Goal: Task Accomplishment & Management: Manage account settings

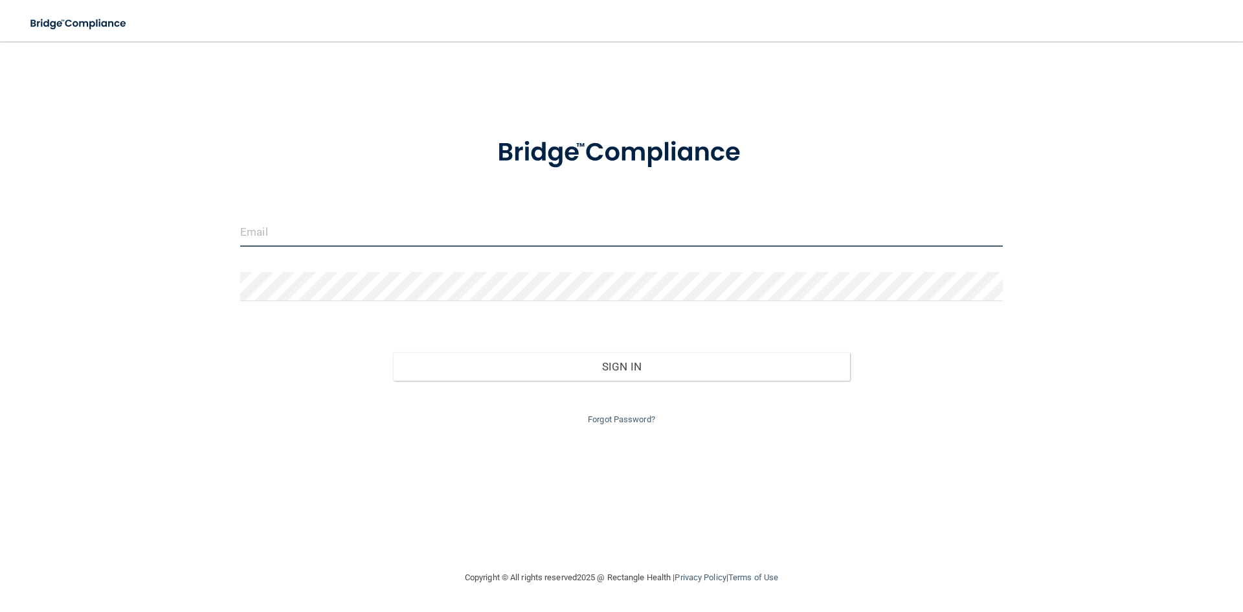
click at [268, 232] on input "email" at bounding box center [621, 232] width 763 height 29
type input "[EMAIL_ADDRESS][DOMAIN_NAME]"
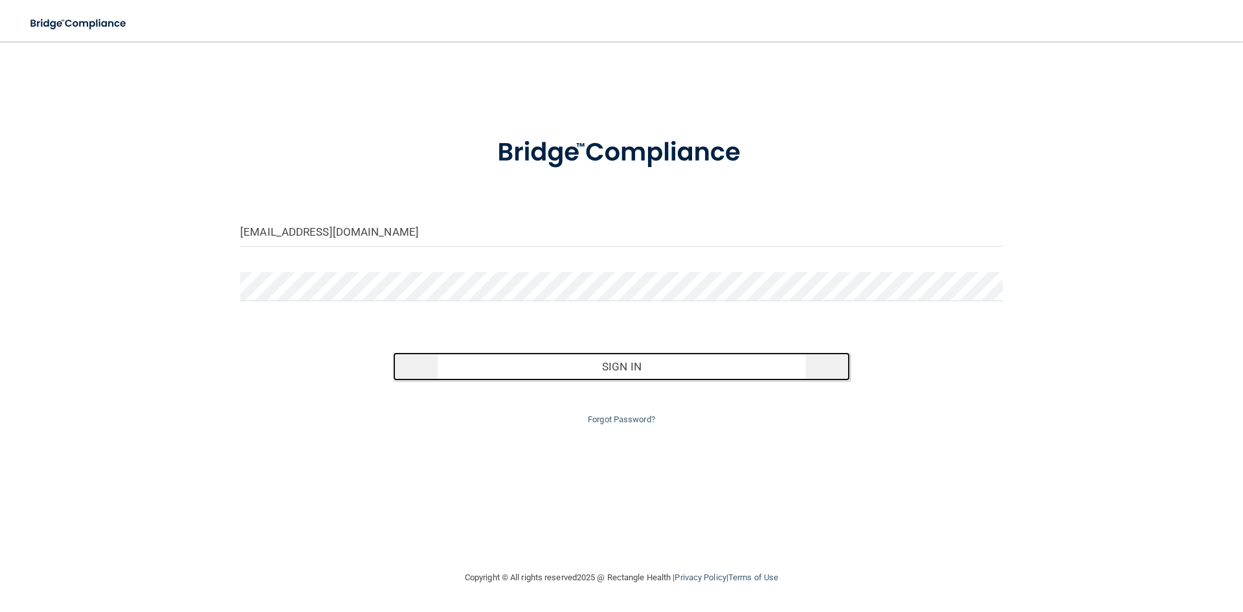
click at [627, 370] on button "Sign In" at bounding box center [622, 366] width 458 height 28
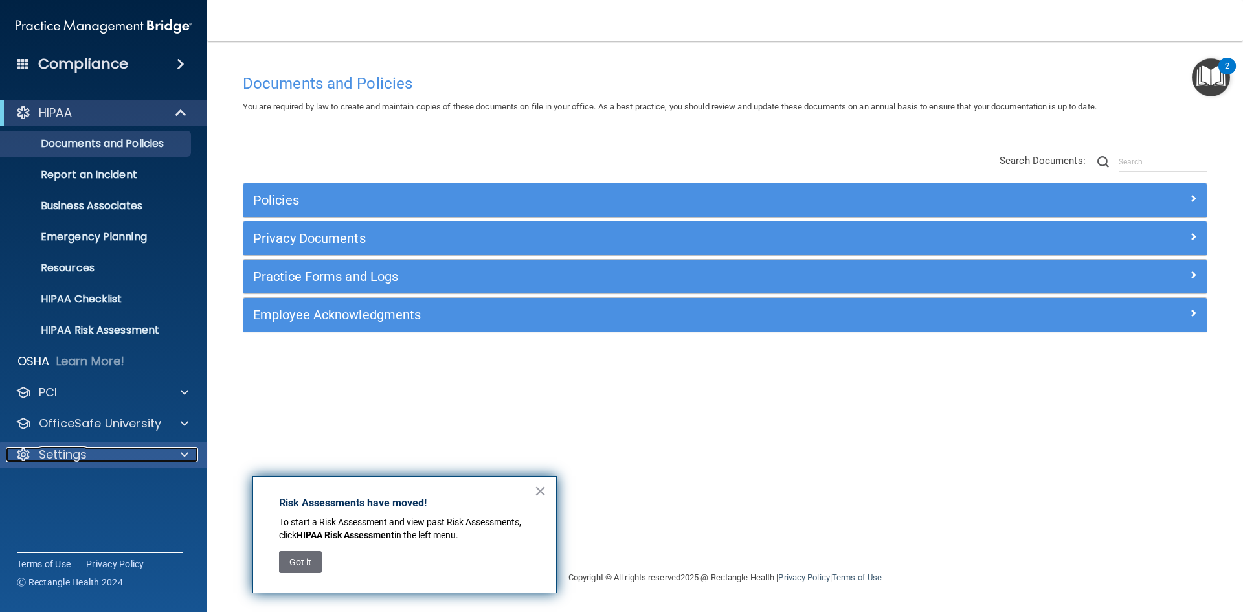
click at [85, 457] on p "Settings" at bounding box center [63, 455] width 48 height 16
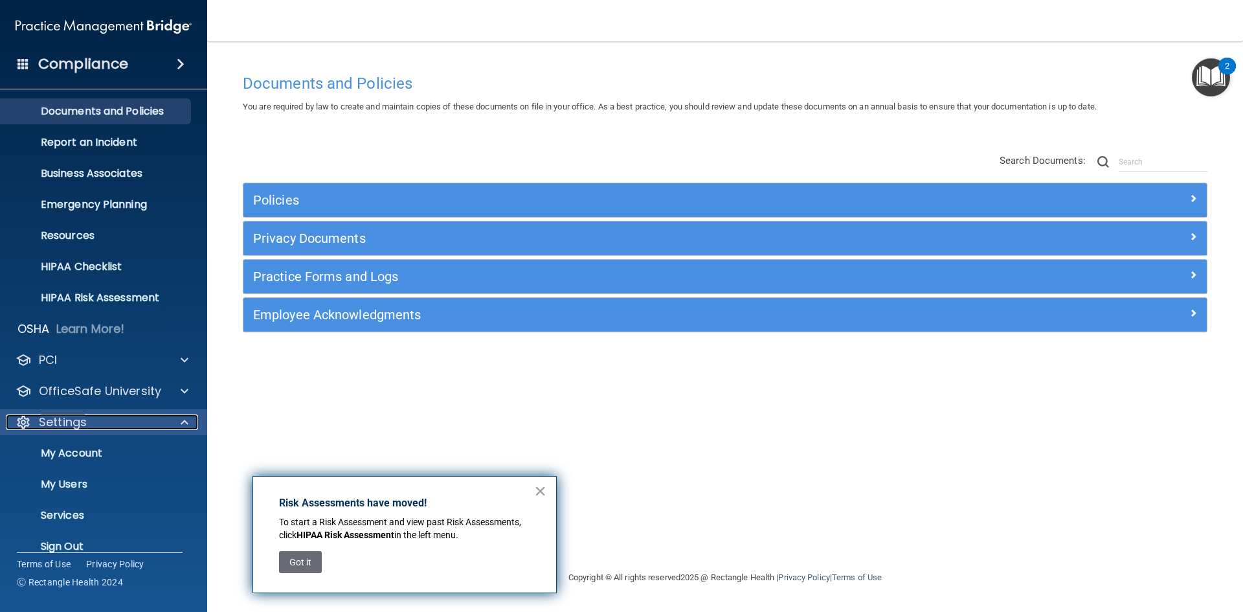
scroll to position [50, 0]
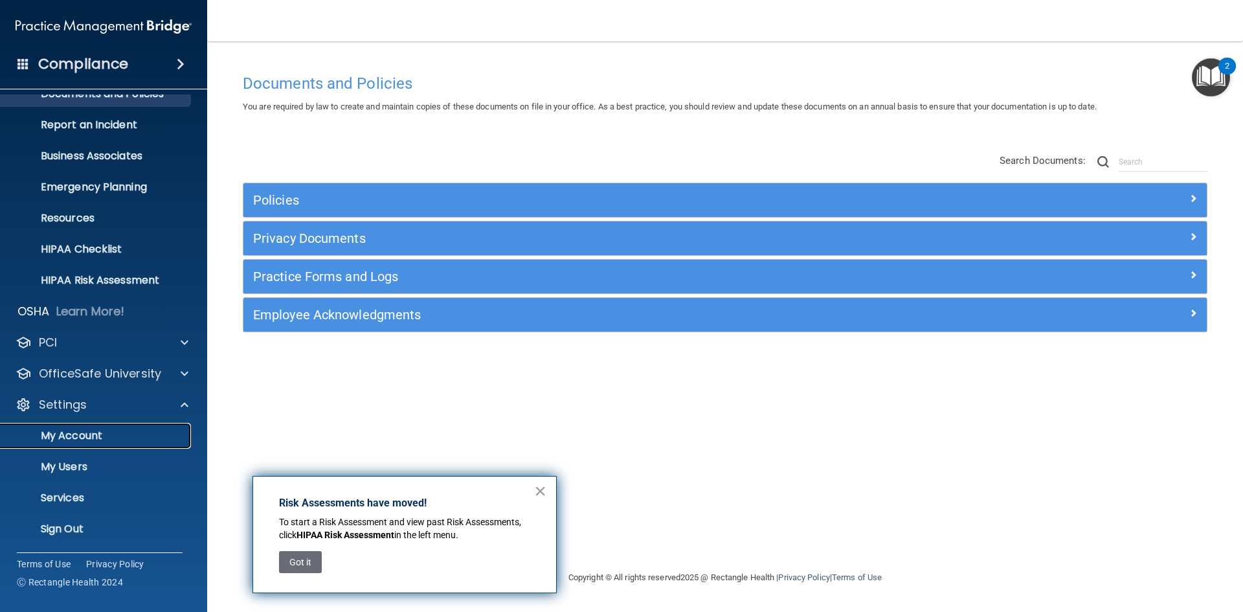
click at [78, 440] on p "My Account" at bounding box center [96, 435] width 177 height 13
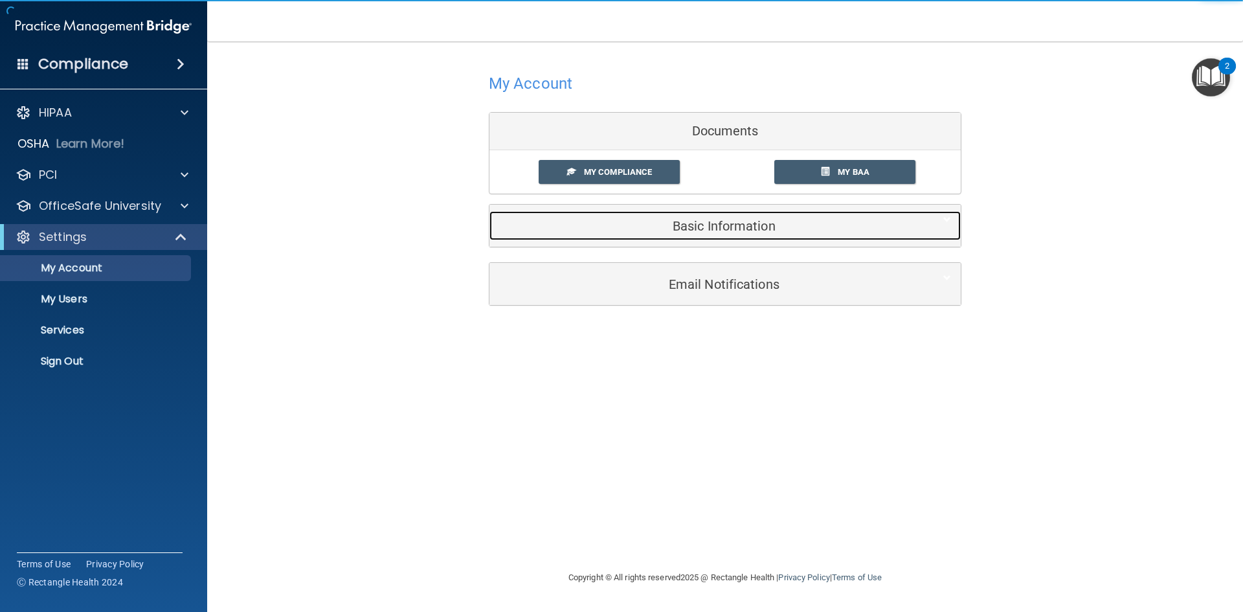
click at [712, 225] on h5 "Basic Information" at bounding box center [705, 226] width 412 height 14
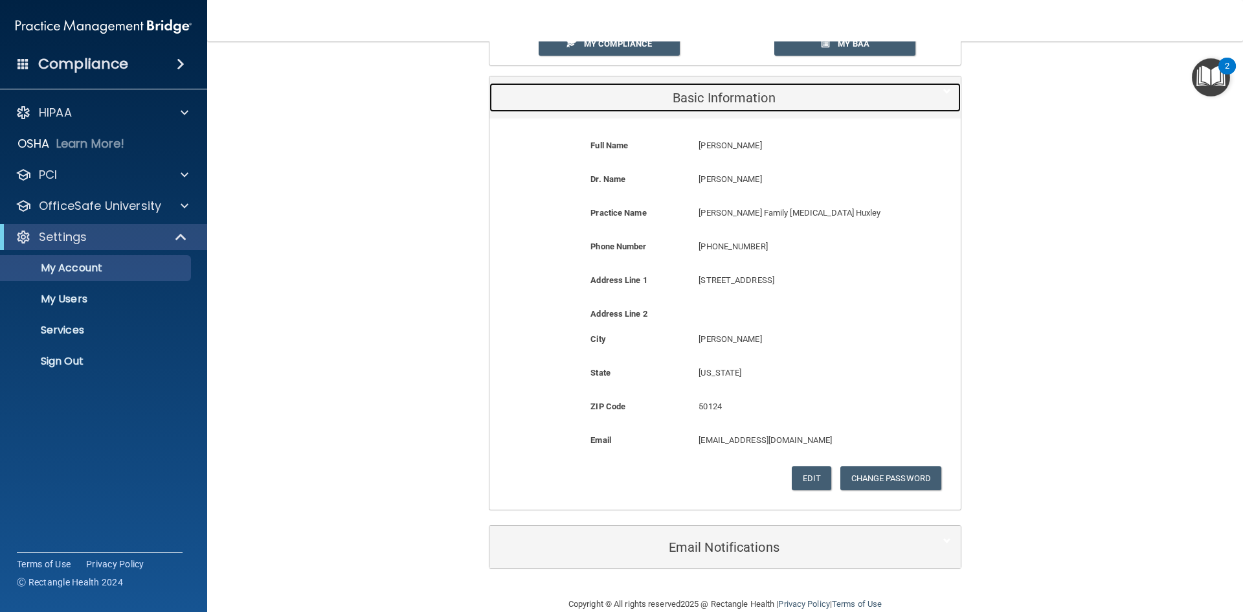
scroll to position [129, 0]
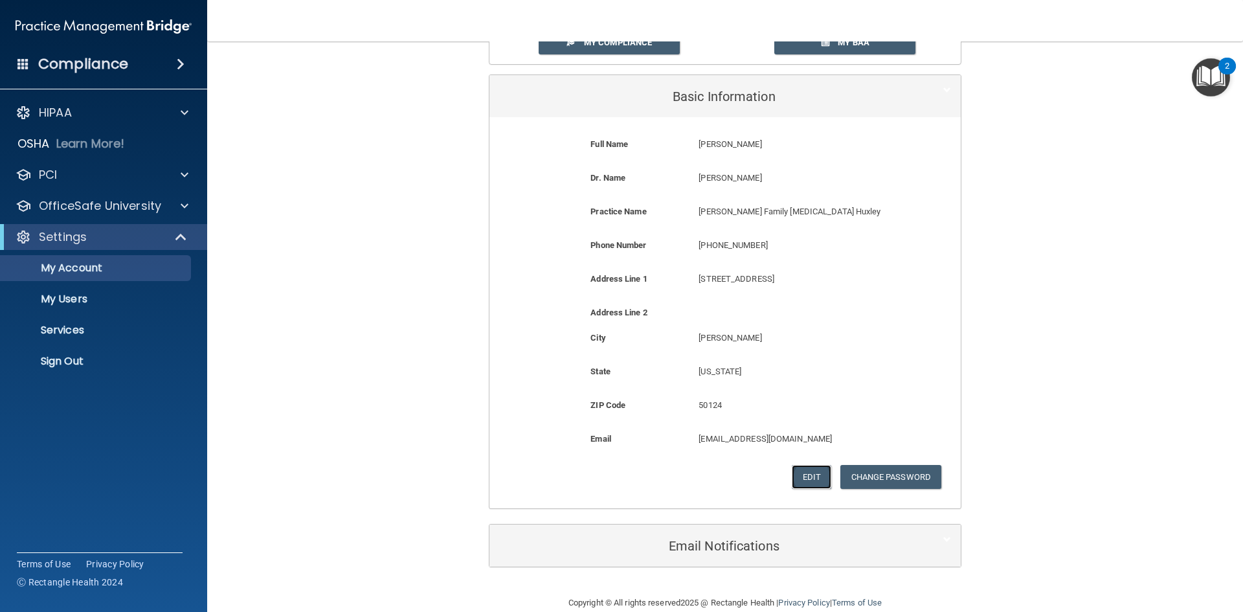
click at [807, 480] on button "Edit" at bounding box center [811, 477] width 39 height 24
select select "15"
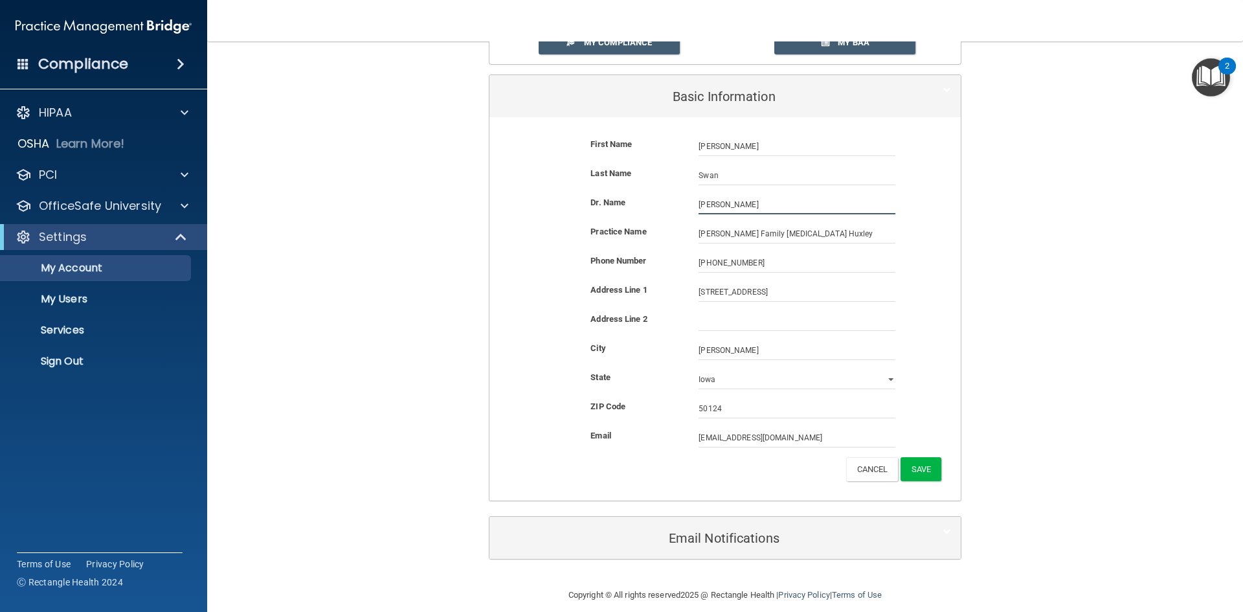
drag, startPoint x: 751, startPoint y: 201, endPoint x: 674, endPoint y: 208, distance: 77.4
click at [674, 208] on div "Dr. Name [PERSON_NAME] [PERSON_NAME]" at bounding box center [725, 204] width 452 height 19
click at [712, 207] on input "[PERSON_NAME]" at bounding box center [797, 204] width 197 height 19
type input "[PERSON_NAME]"
click at [921, 468] on button "Save" at bounding box center [921, 469] width 41 height 24
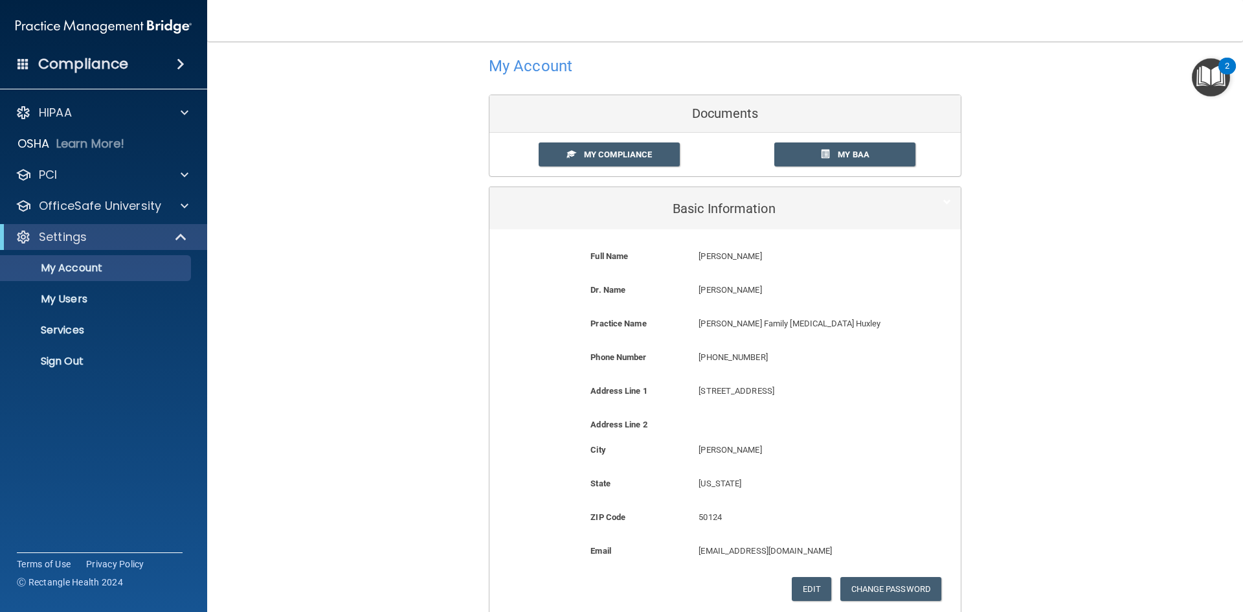
scroll to position [0, 0]
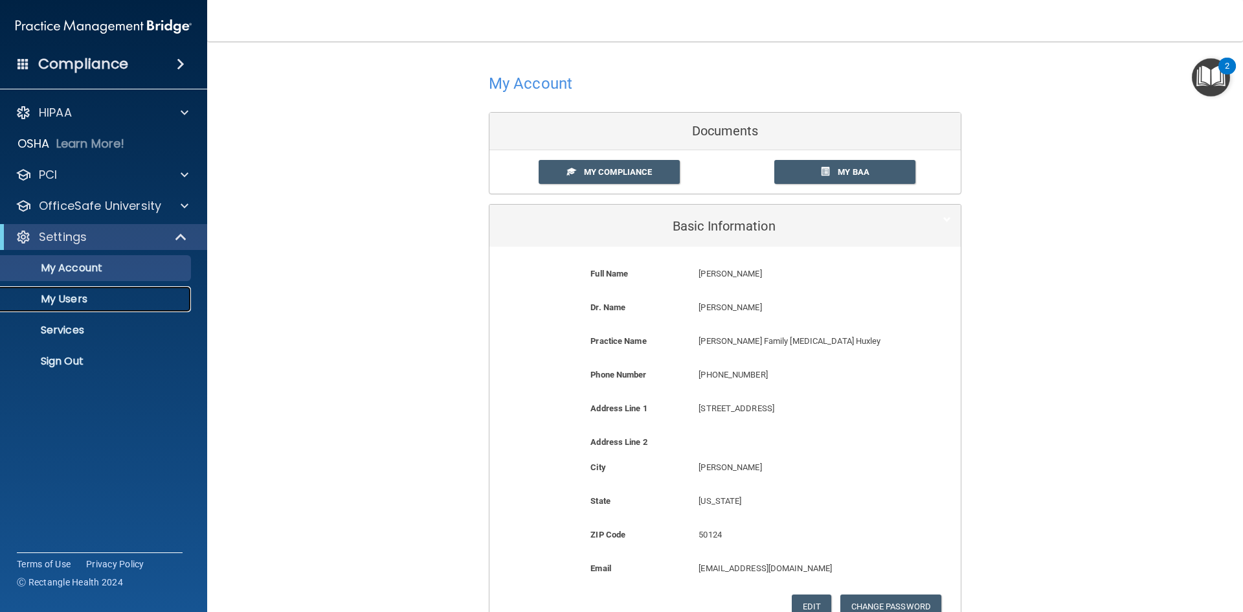
click at [71, 298] on p "My Users" at bounding box center [96, 299] width 177 height 13
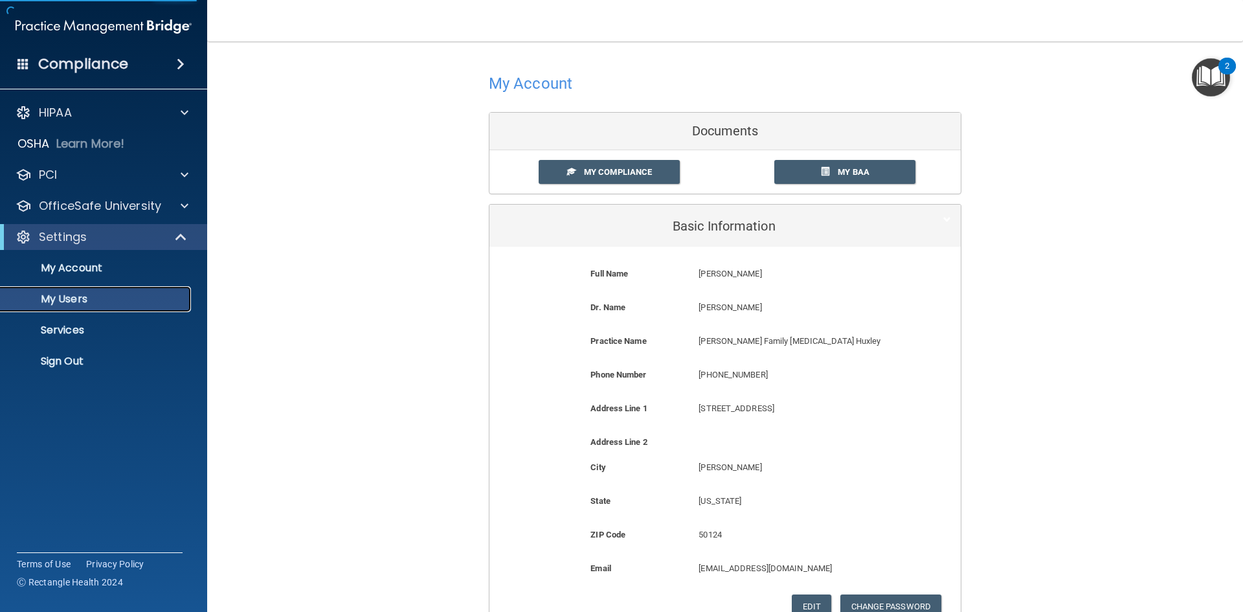
select select "20"
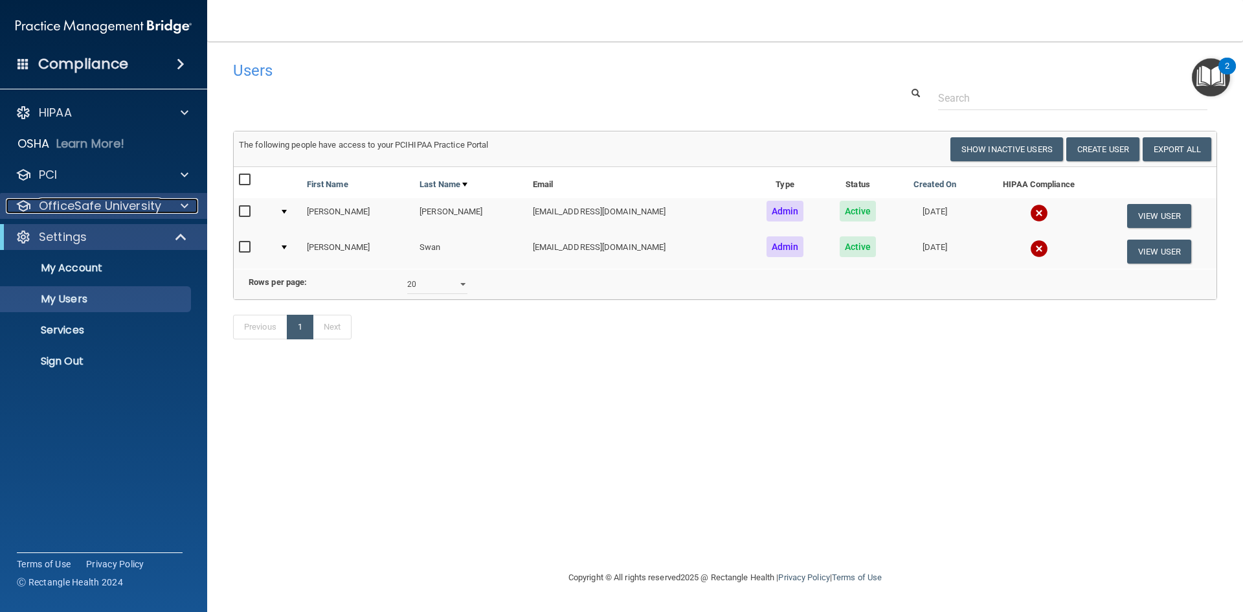
click at [98, 206] on p "OfficeSafe University" at bounding box center [100, 206] width 122 height 16
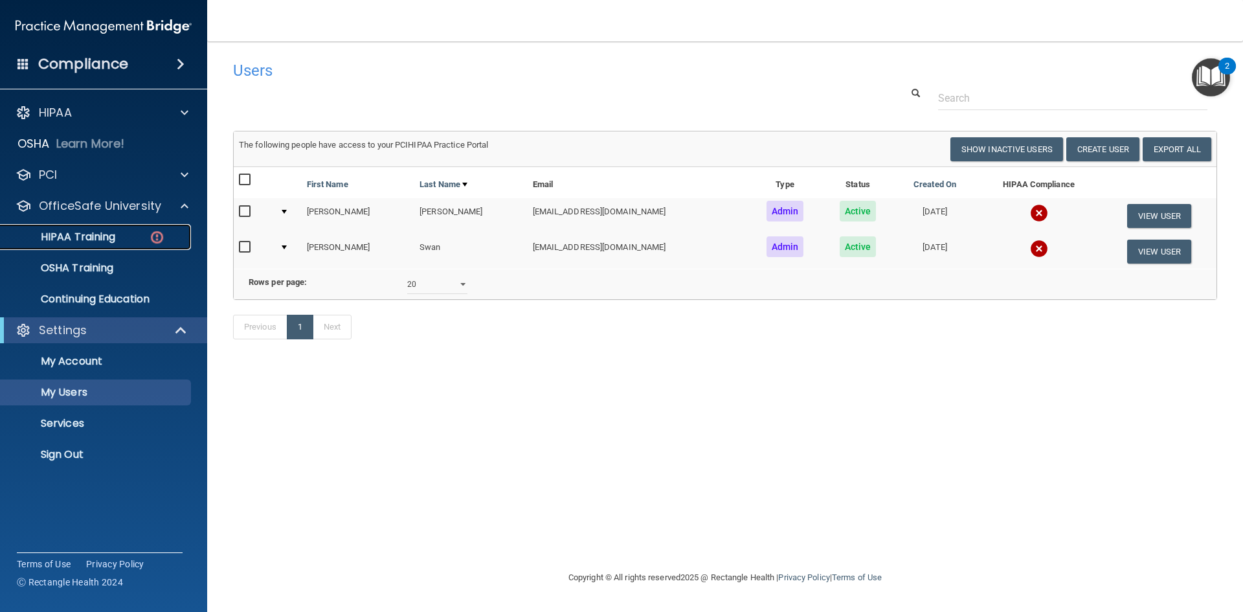
click at [89, 235] on p "HIPAA Training" at bounding box center [61, 237] width 107 height 13
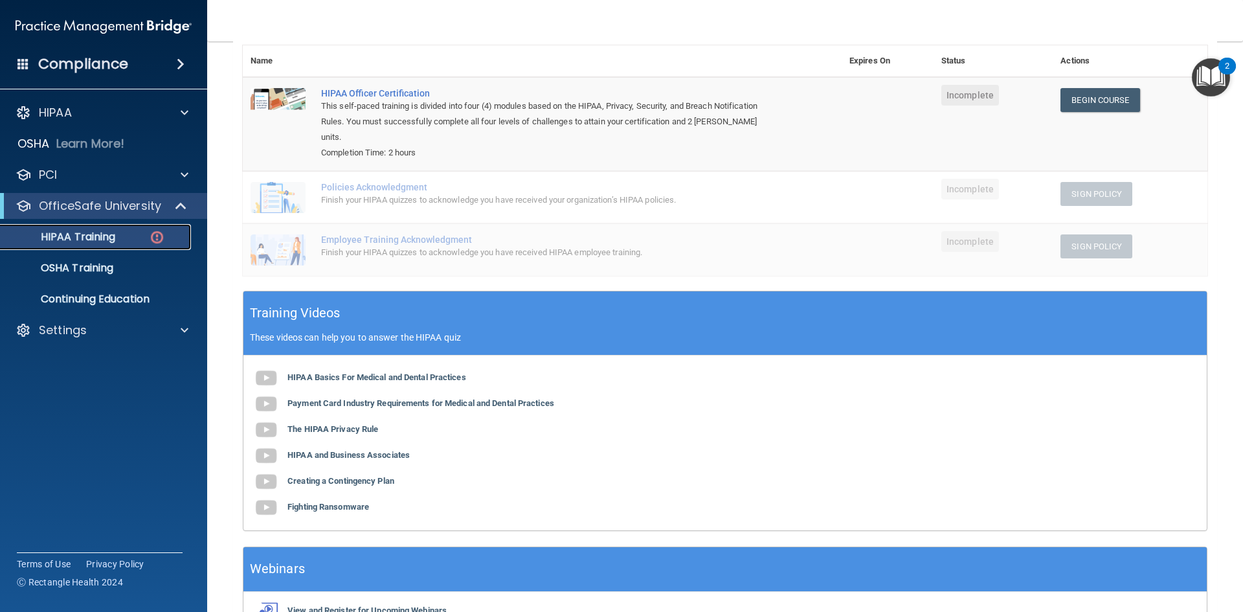
scroll to position [87, 0]
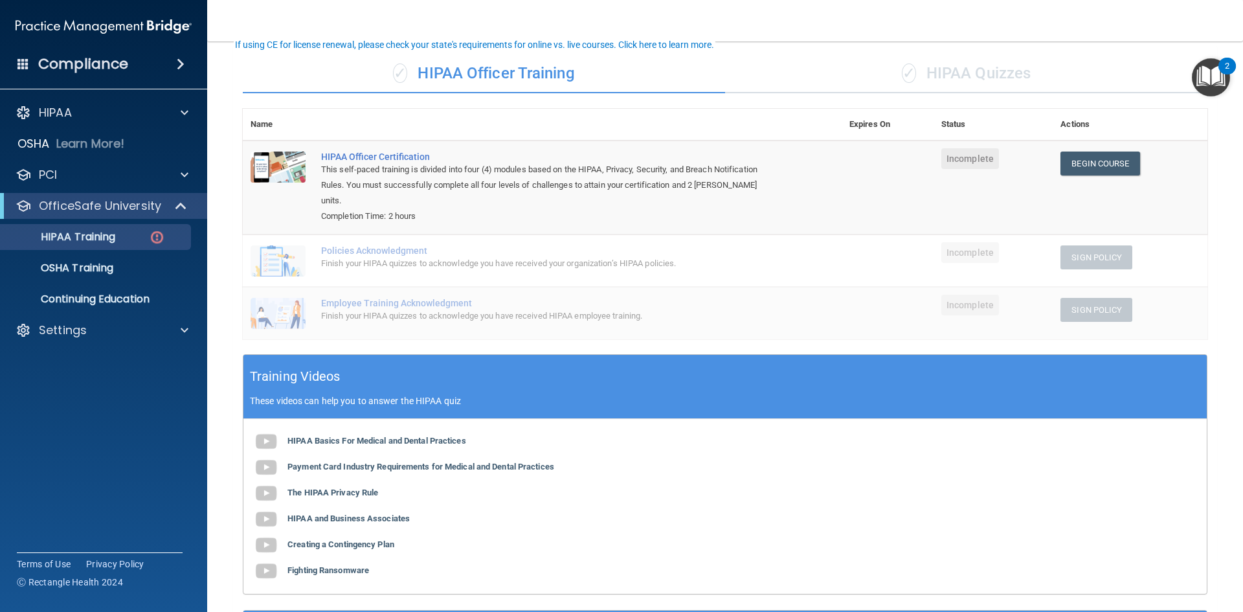
click at [995, 84] on div "✓ HIPAA Quizzes" at bounding box center [966, 73] width 482 height 39
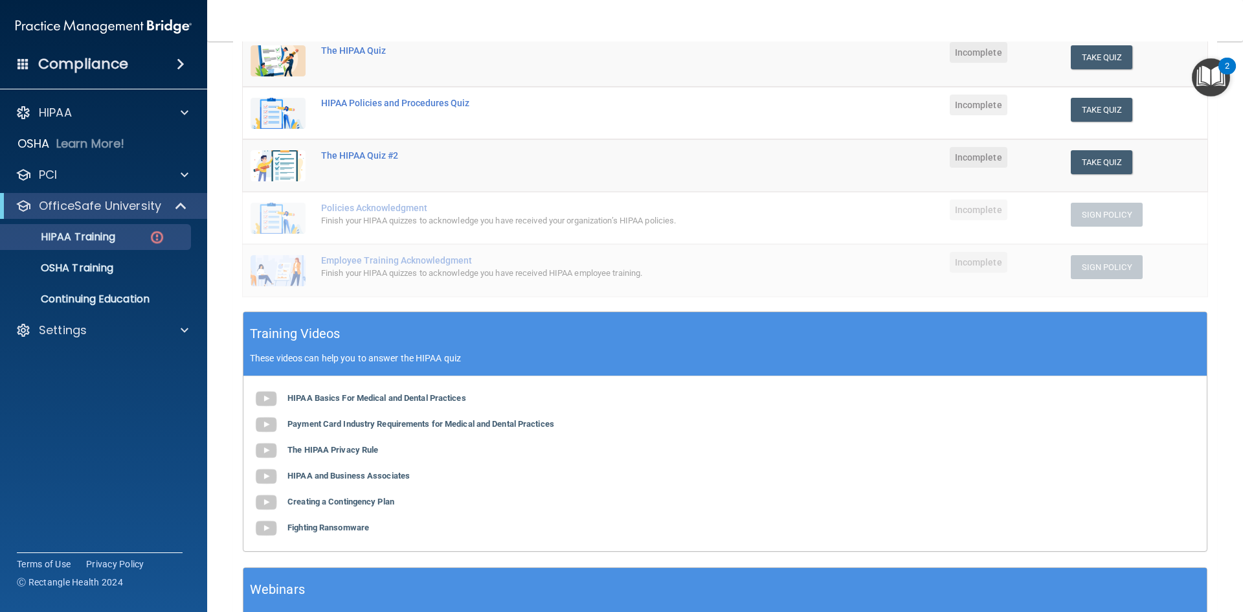
scroll to position [217, 0]
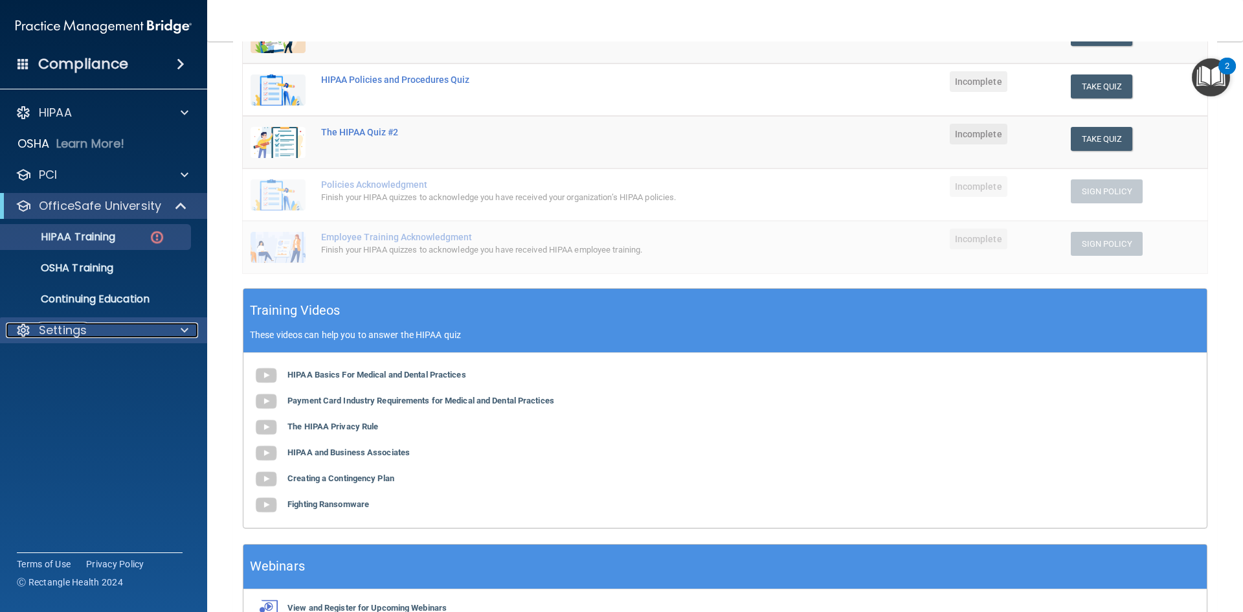
click at [146, 330] on div "Settings" at bounding box center [86, 330] width 161 height 16
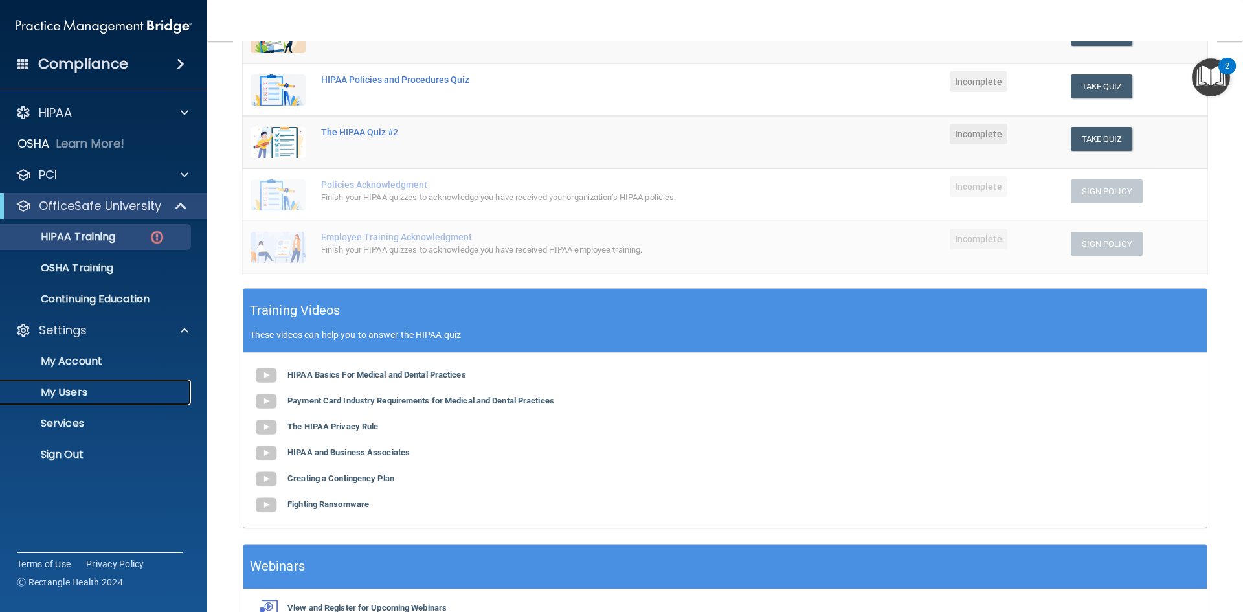
click at [58, 395] on p "My Users" at bounding box center [96, 392] width 177 height 13
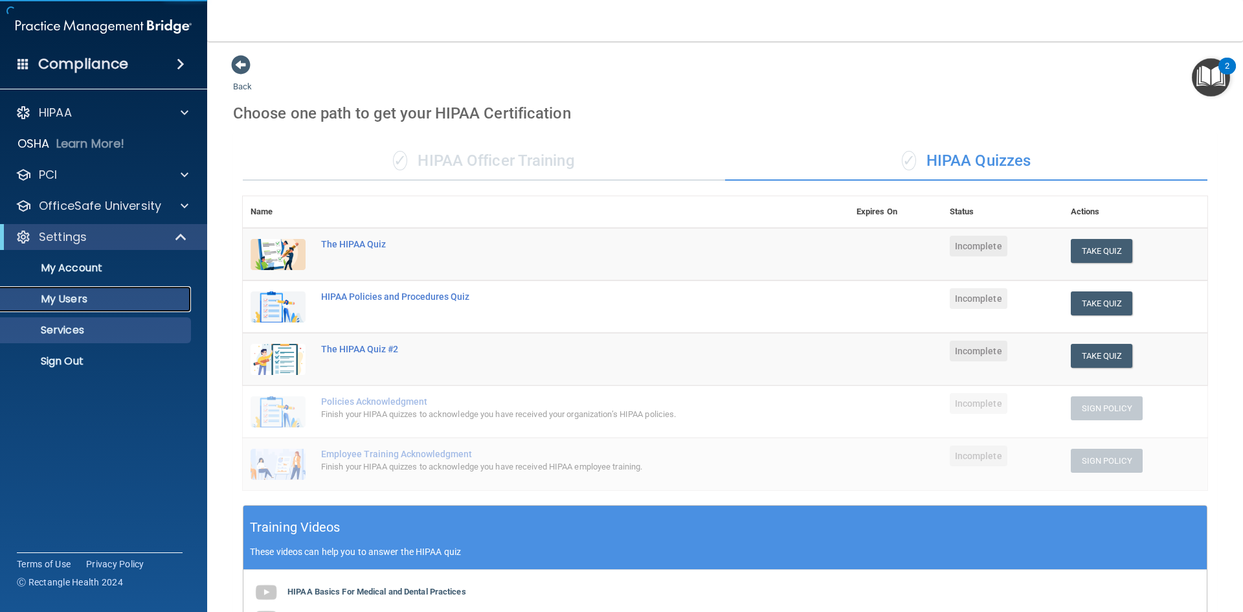
select select "20"
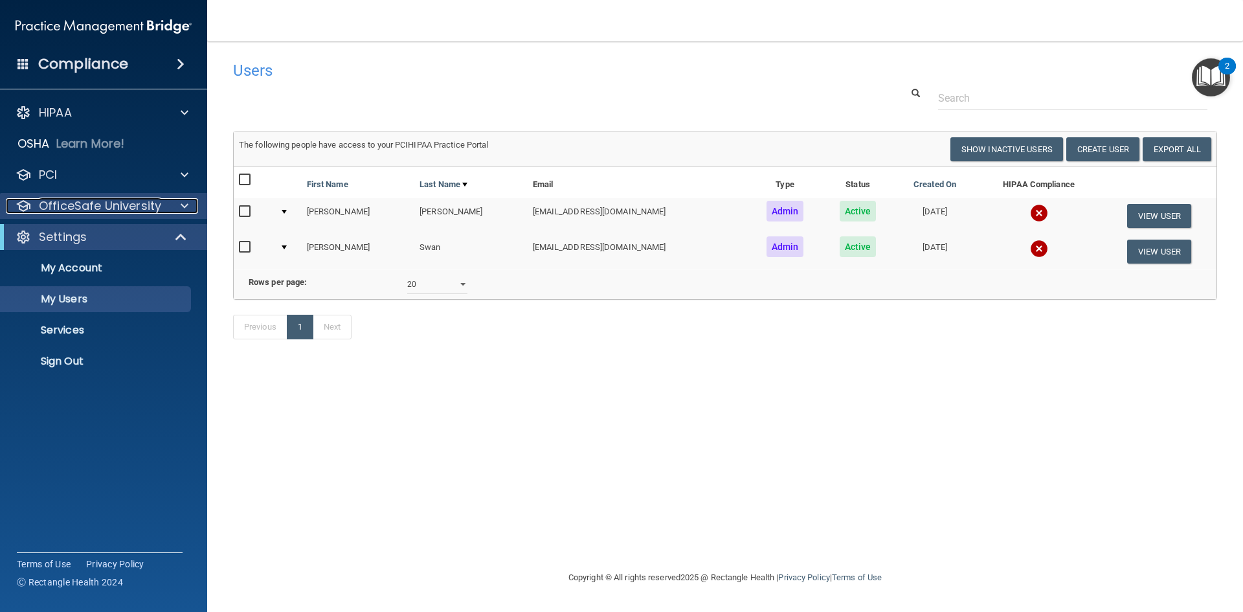
click at [107, 209] on p "OfficeSafe University" at bounding box center [100, 206] width 122 height 16
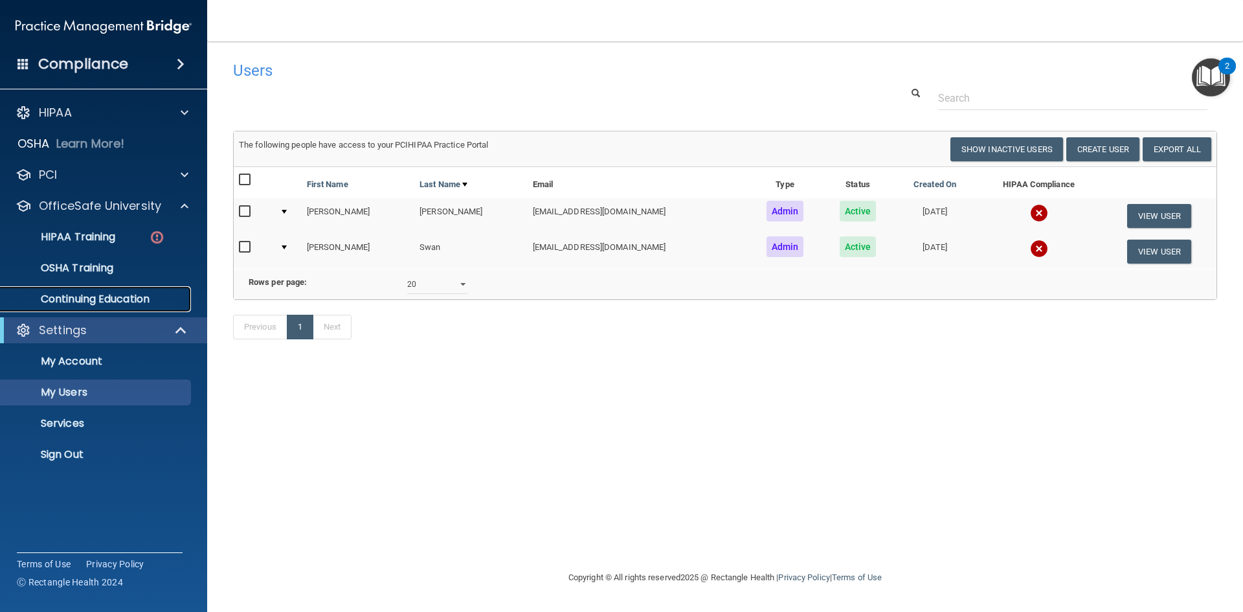
click at [97, 297] on p "Continuing Education" at bounding box center [96, 299] width 177 height 13
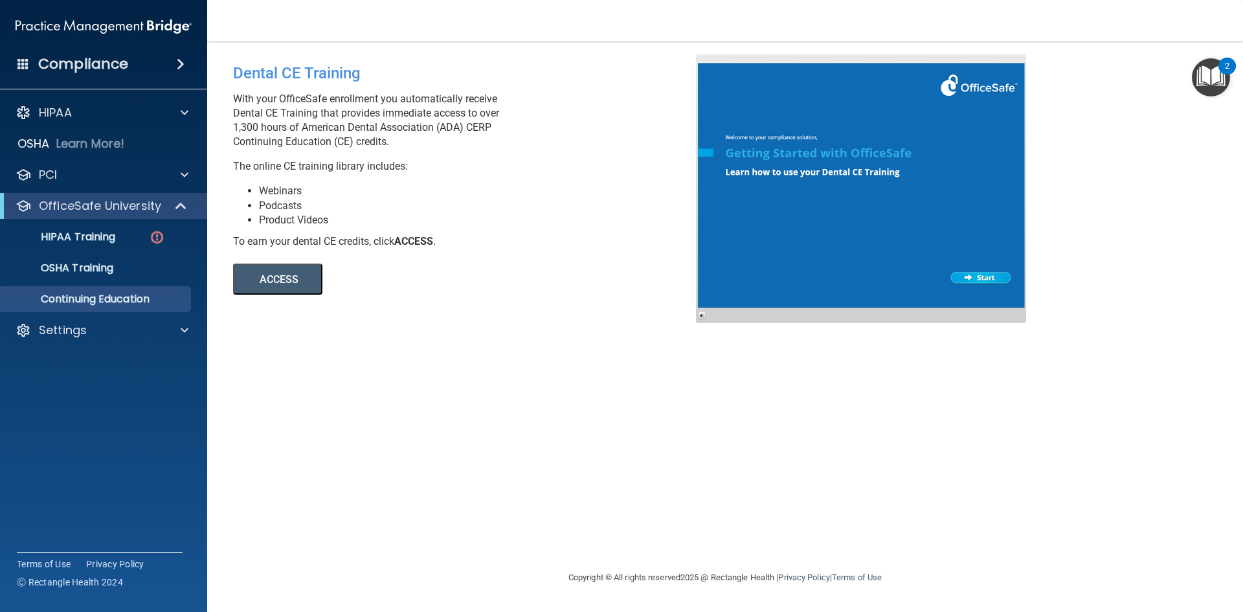
click at [131, 129] on div "HIPAA Documents and Policies Report an Incident Business Associates Emergency P…" at bounding box center [104, 224] width 208 height 259
click at [130, 117] on div "HIPAA" at bounding box center [86, 113] width 161 height 16
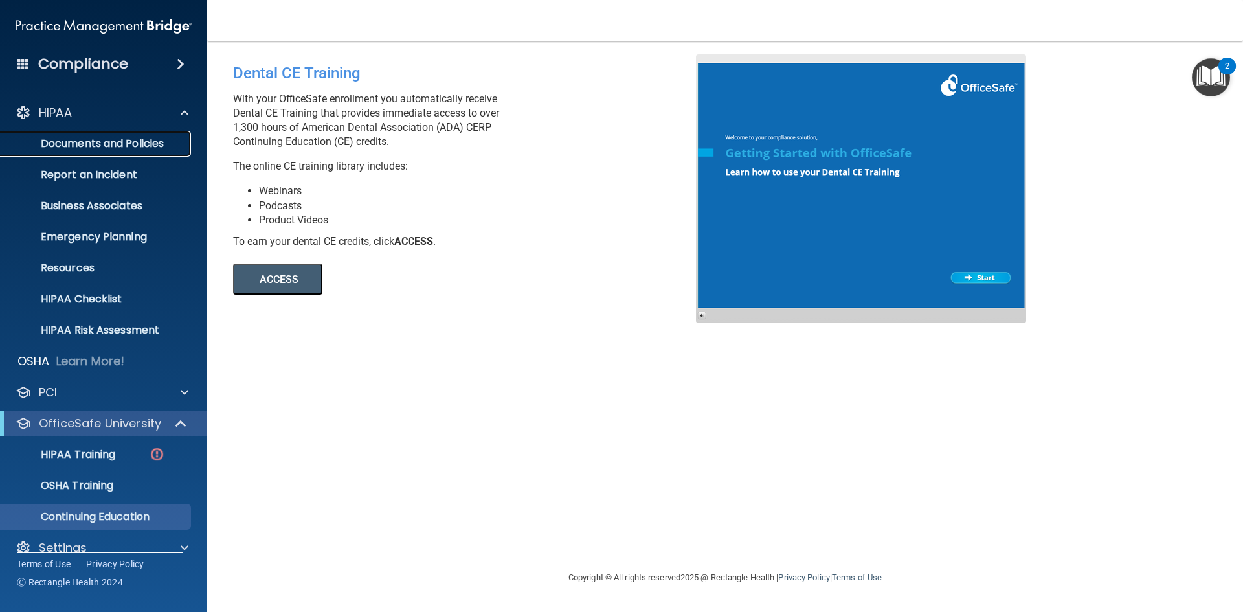
click at [128, 146] on p "Documents and Policies" at bounding box center [96, 143] width 177 height 13
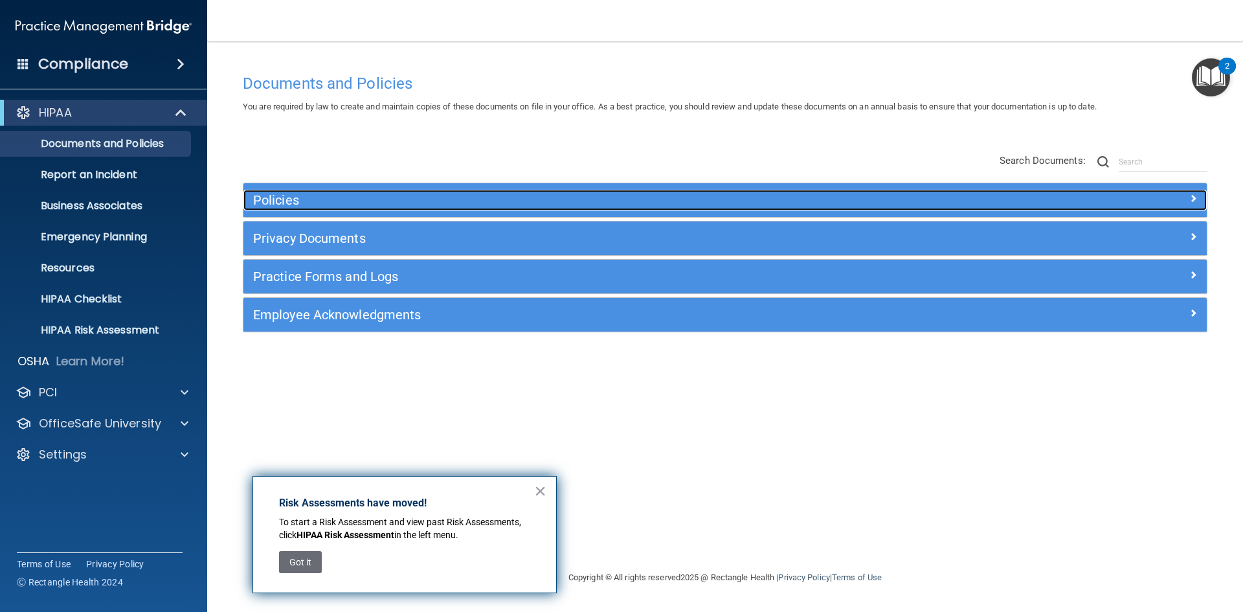
click at [354, 201] on h5 "Policies" at bounding box center [604, 200] width 703 height 14
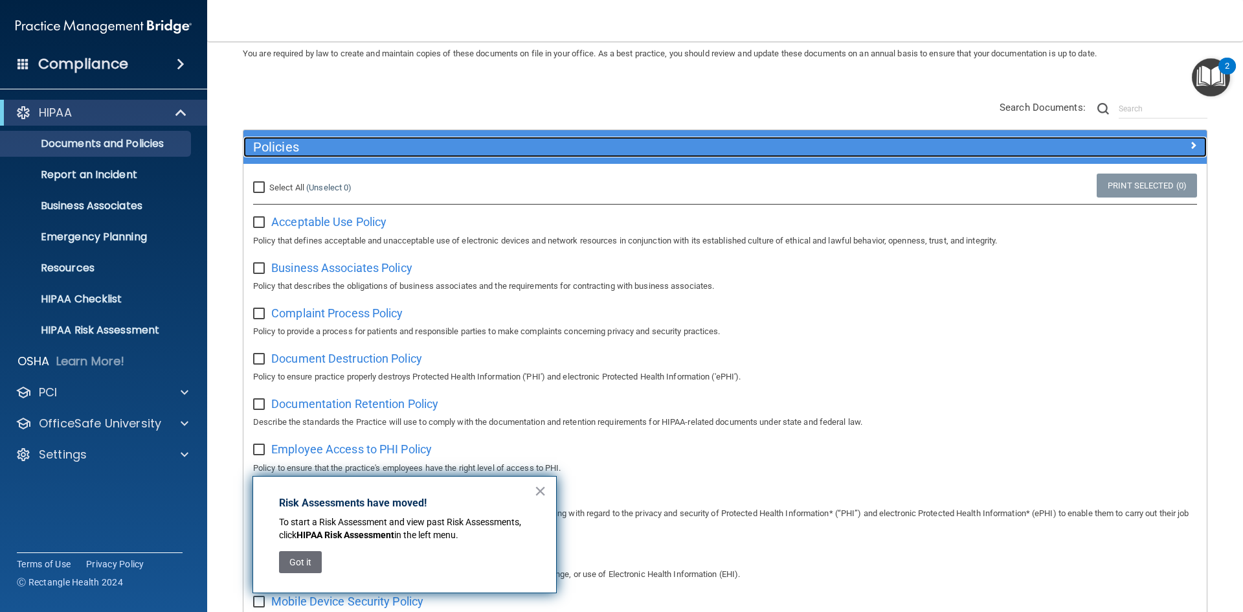
scroll to position [129, 0]
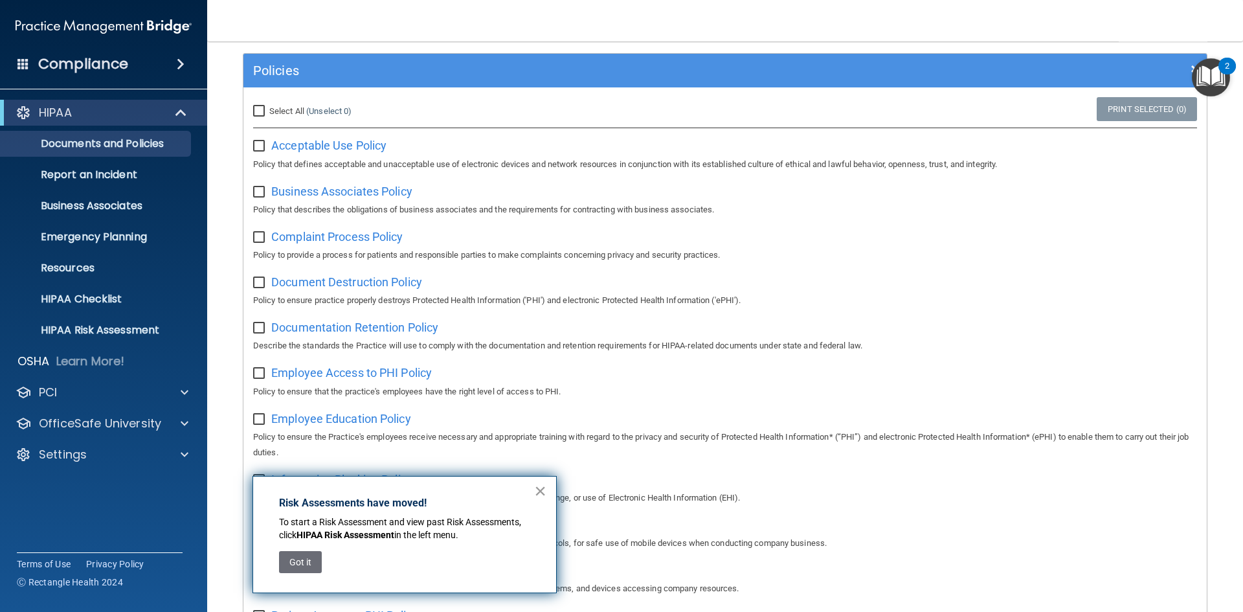
click at [545, 493] on button "×" at bounding box center [540, 490] width 12 height 21
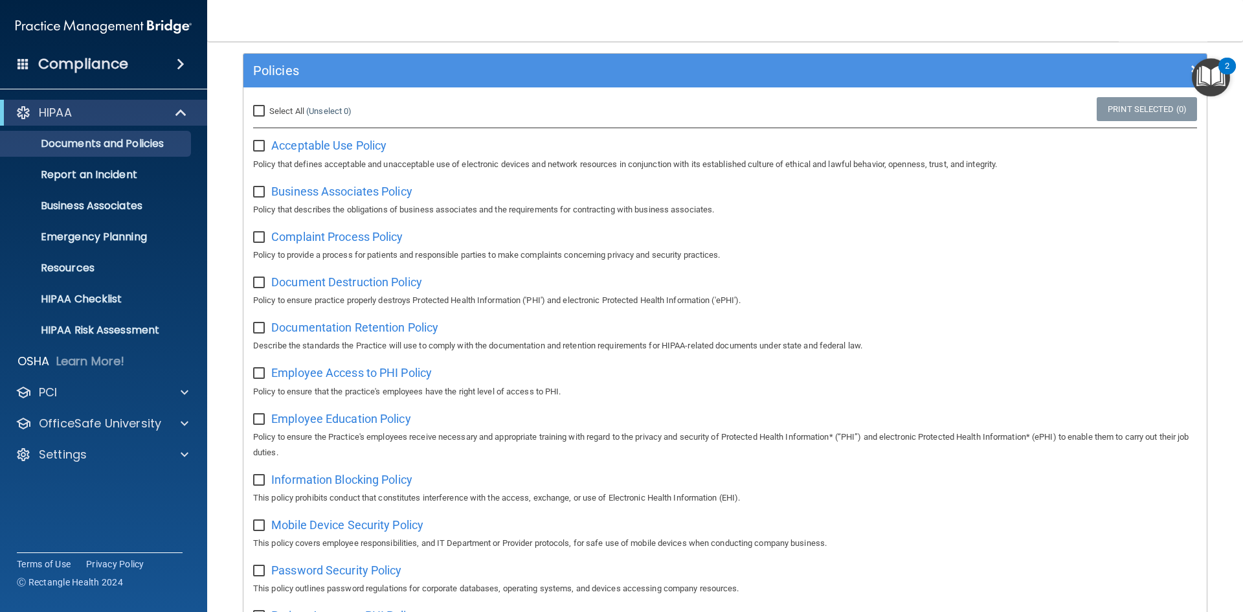
scroll to position [194, 0]
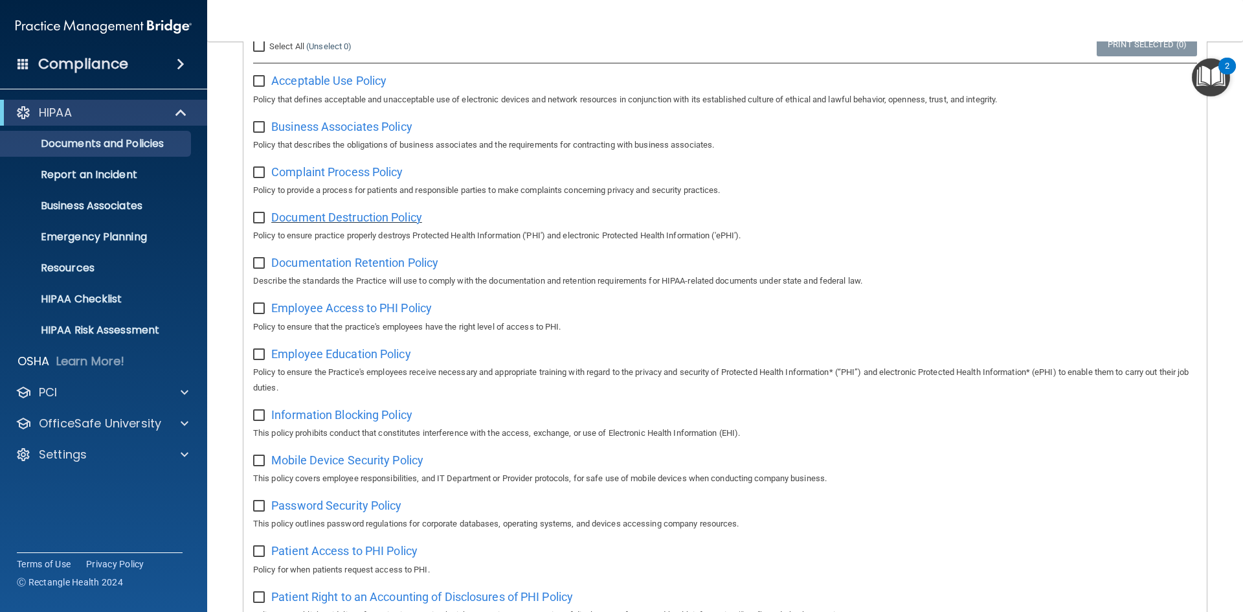
click at [350, 224] on span "Document Destruction Policy" at bounding box center [346, 217] width 151 height 14
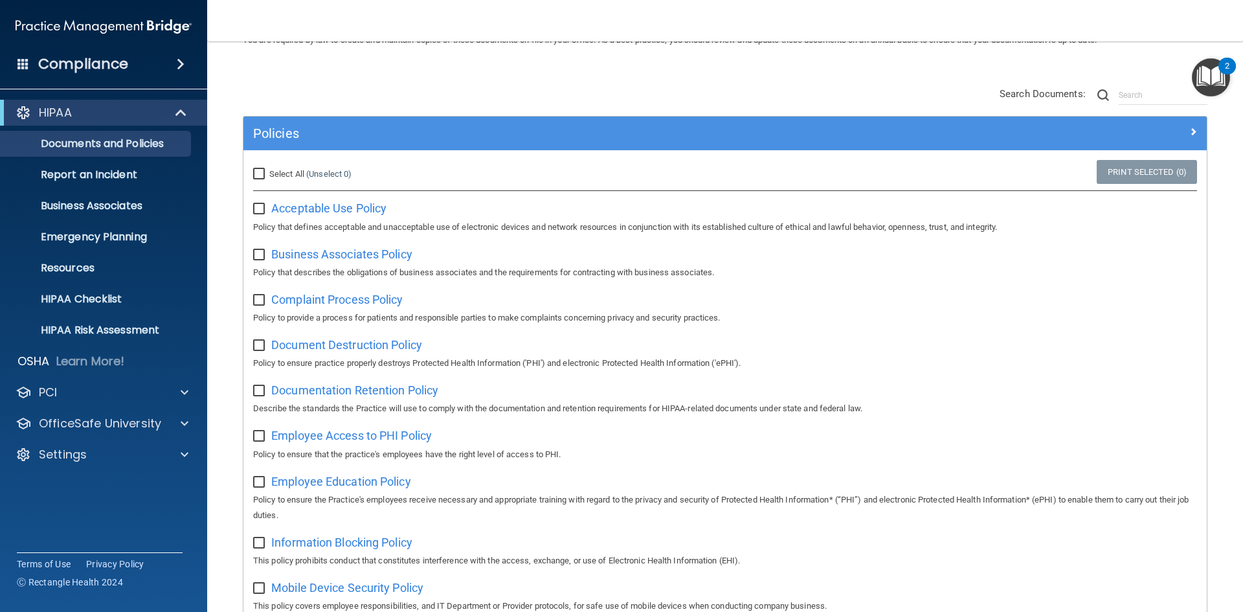
scroll to position [0, 0]
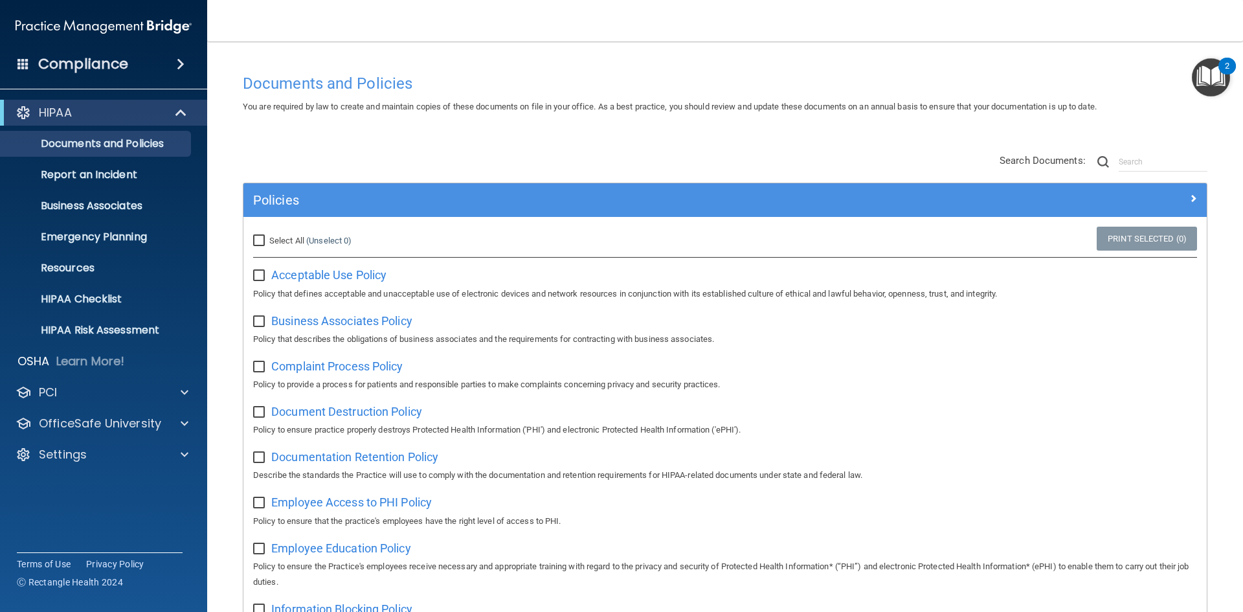
click at [260, 274] on input "checkbox" at bounding box center [260, 276] width 15 height 10
click at [260, 273] on input "checkbox" at bounding box center [260, 276] width 15 height 10
checkbox input "false"
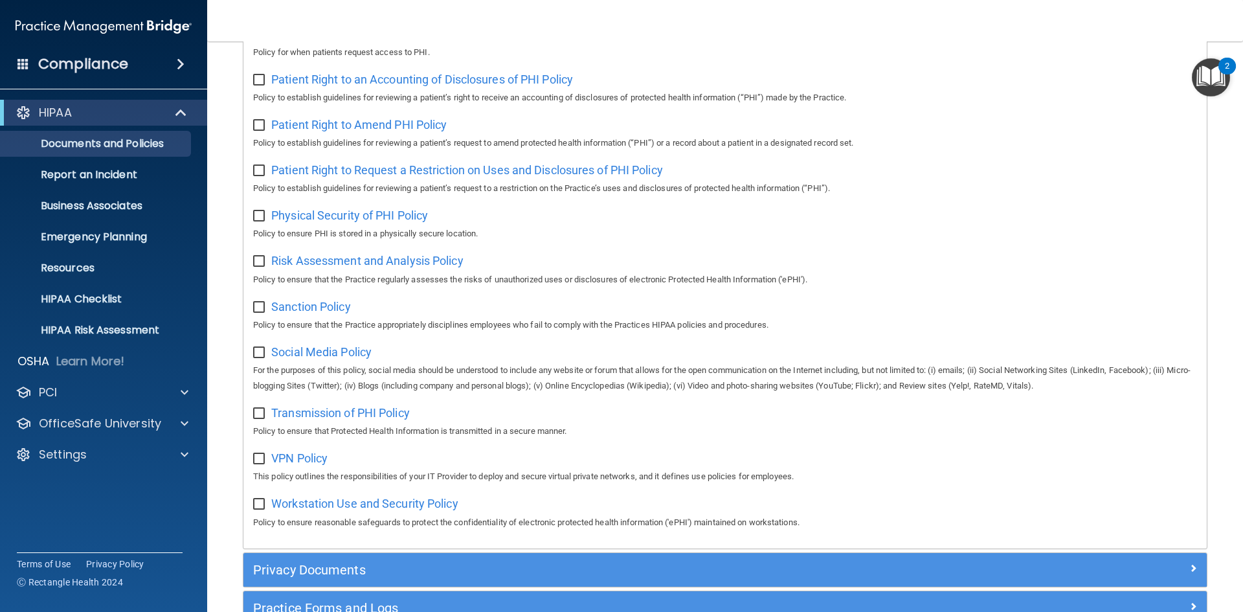
scroll to position [844, 0]
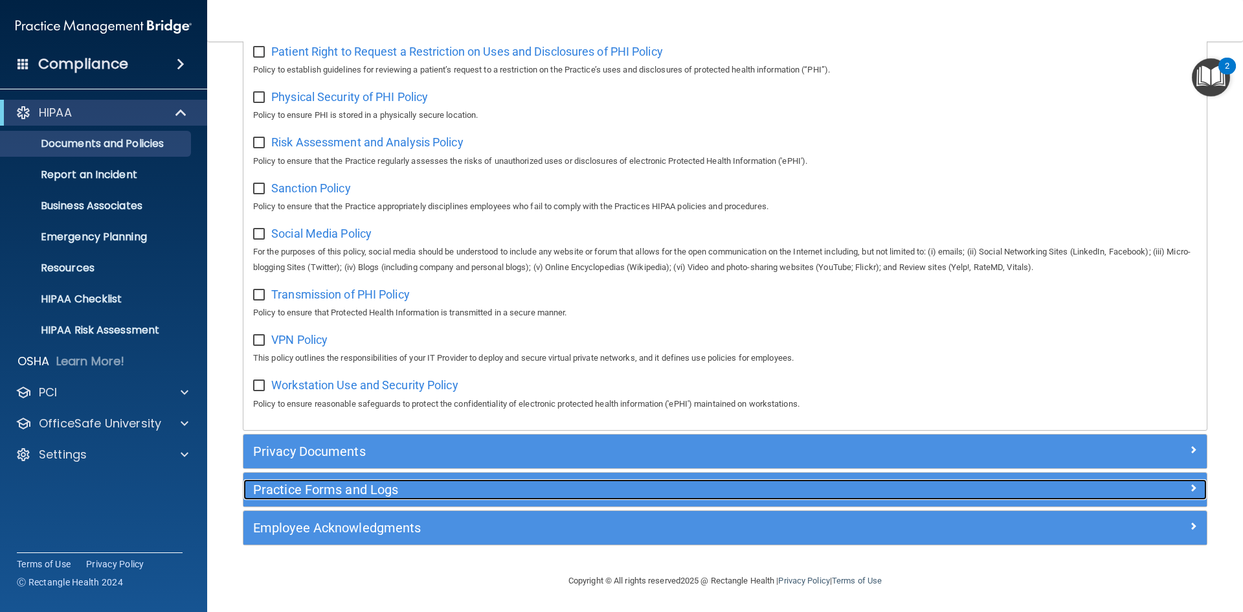
click at [346, 494] on h5 "Practice Forms and Logs" at bounding box center [604, 489] width 703 height 14
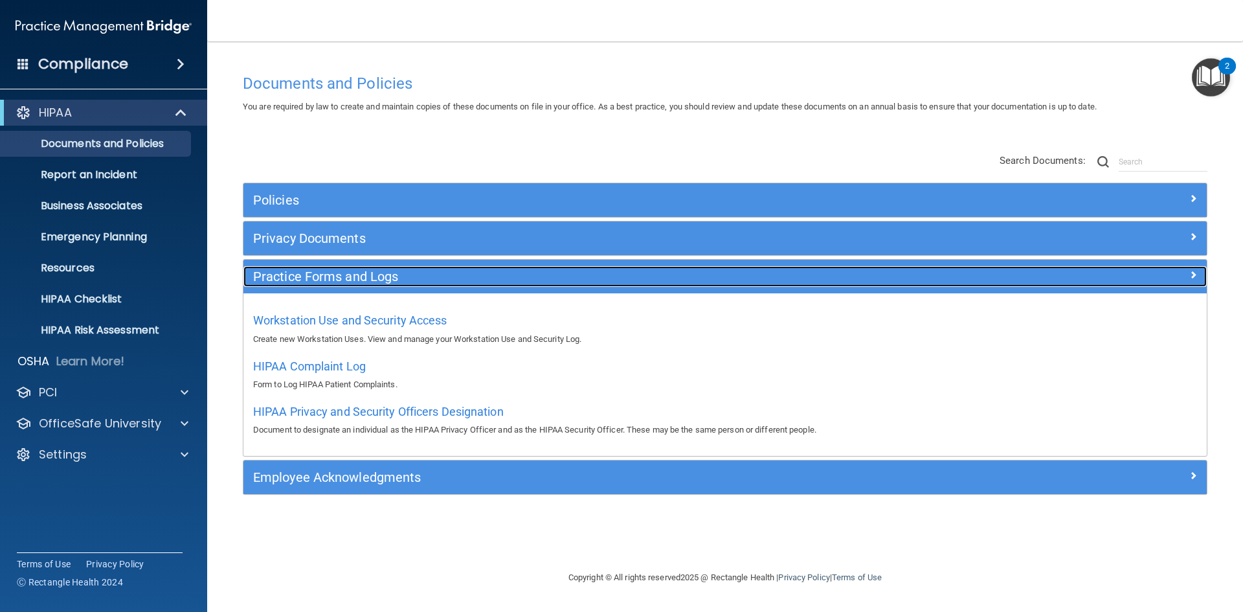
scroll to position [0, 0]
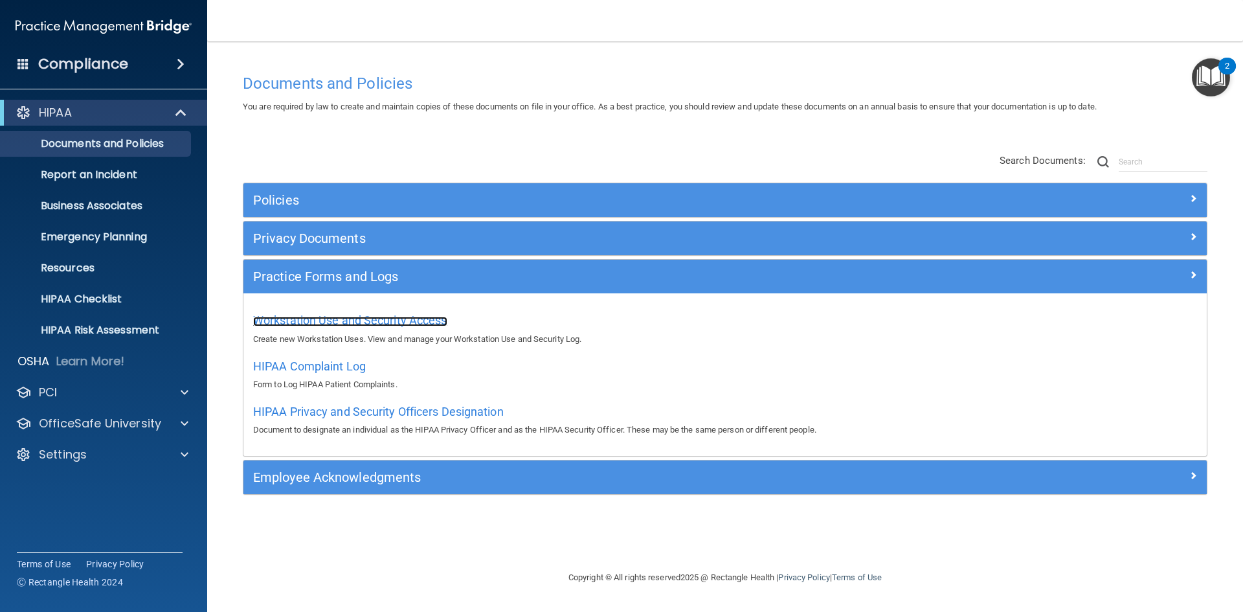
click at [344, 321] on span "Workstation Use and Security Access" at bounding box center [350, 320] width 194 height 14
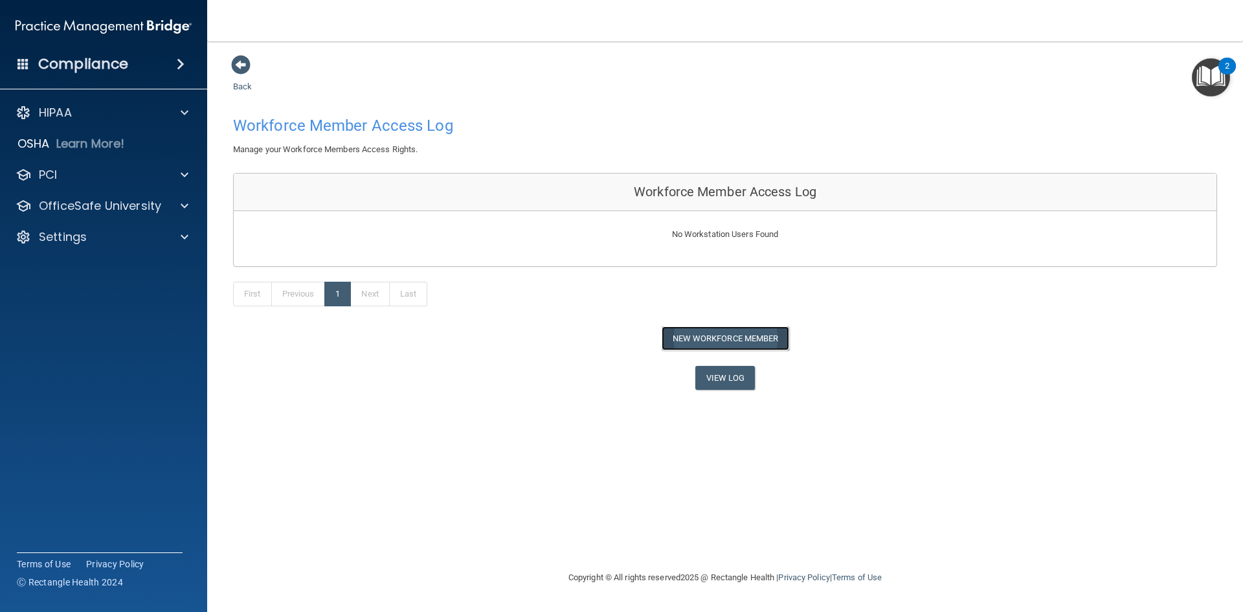
click at [704, 341] on button "New Workforce Member" at bounding box center [726, 338] width 128 height 24
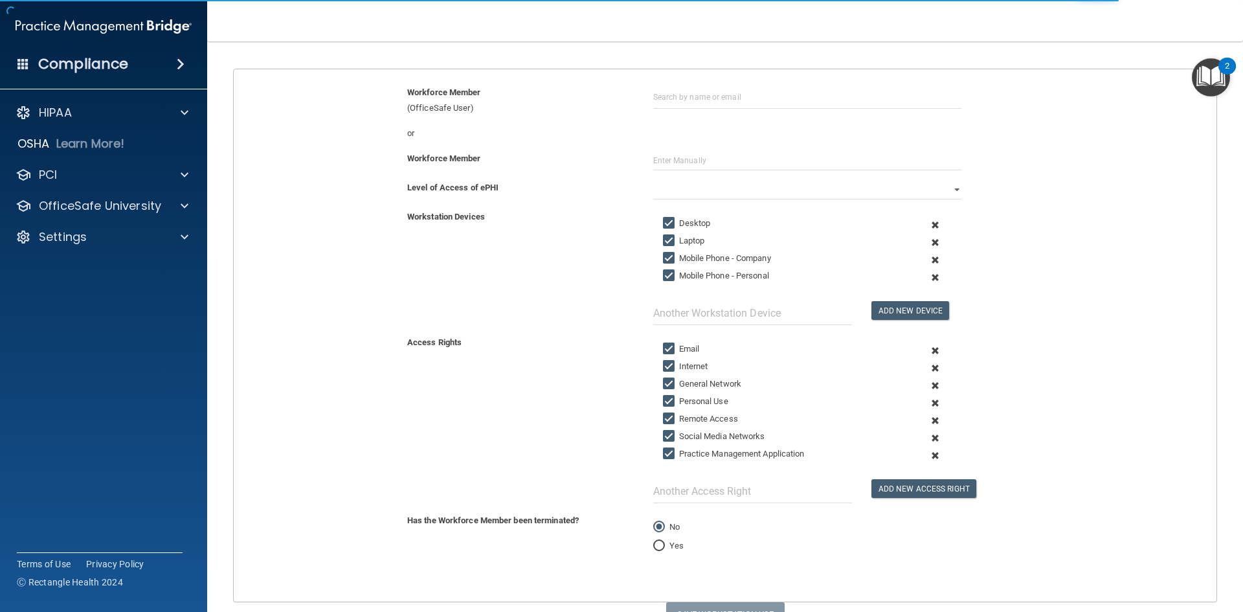
scroll to position [129, 0]
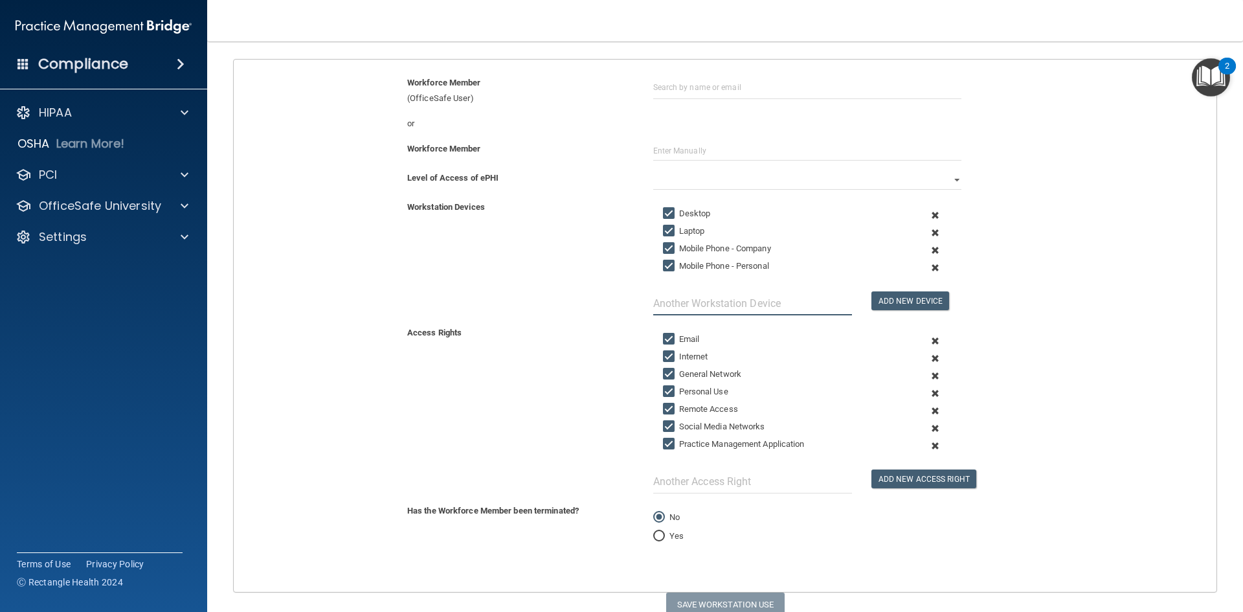
click at [671, 292] on input "text" at bounding box center [752, 303] width 199 height 24
type input "i"
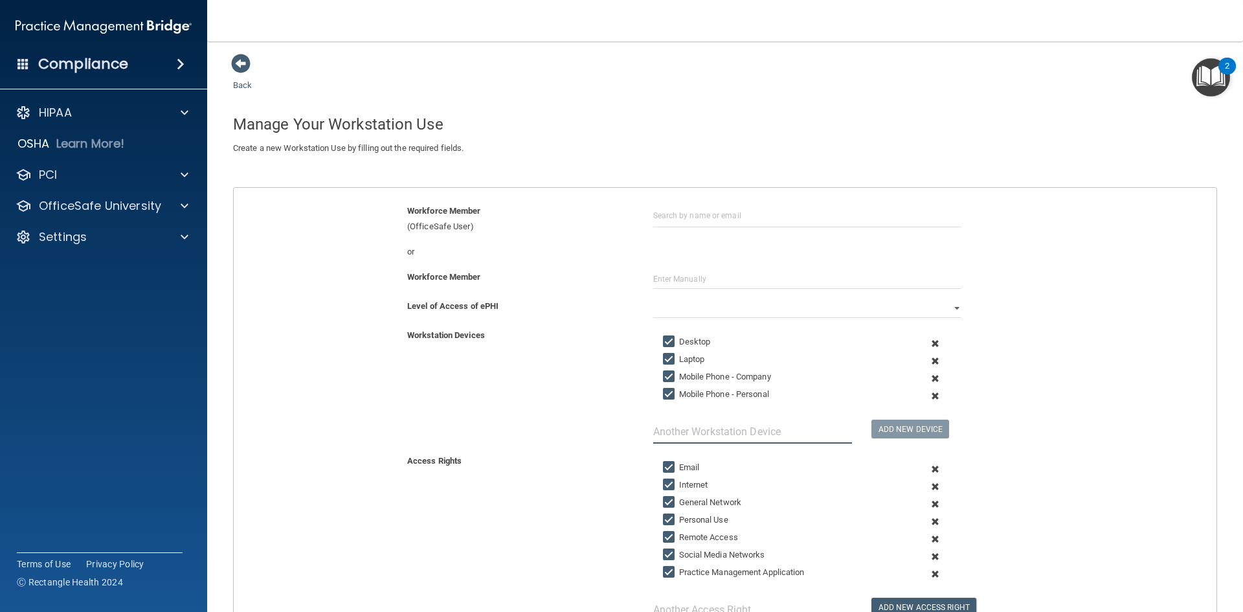
scroll to position [0, 0]
click at [248, 67] on span at bounding box center [240, 64] width 19 height 19
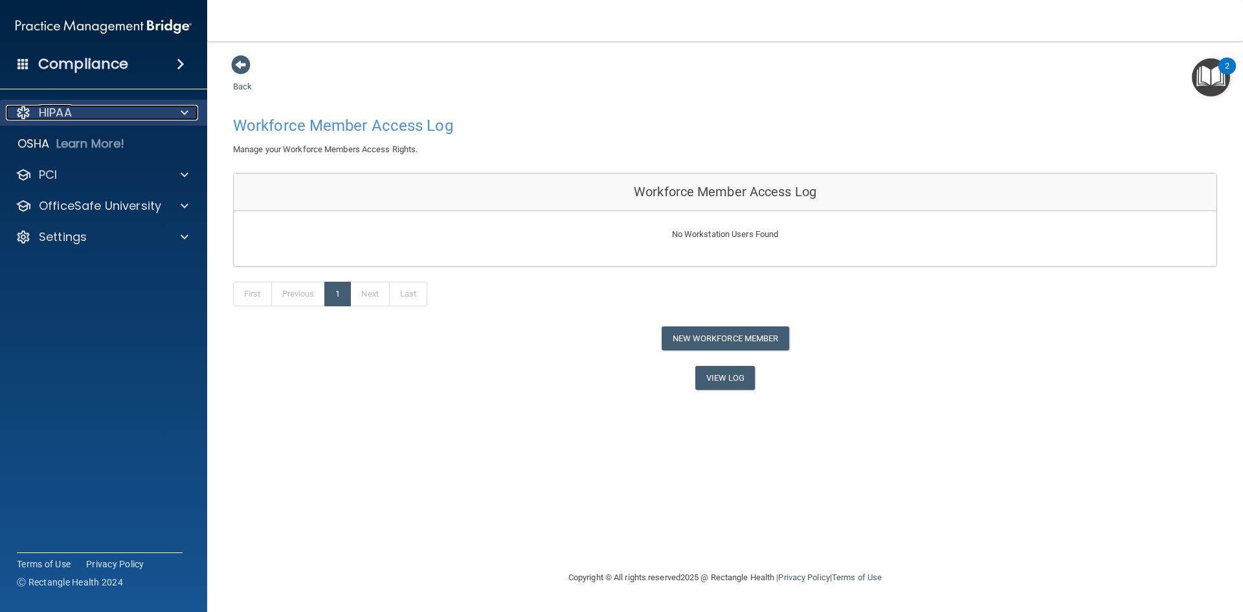
click at [76, 111] on div "HIPAA" at bounding box center [86, 113] width 161 height 16
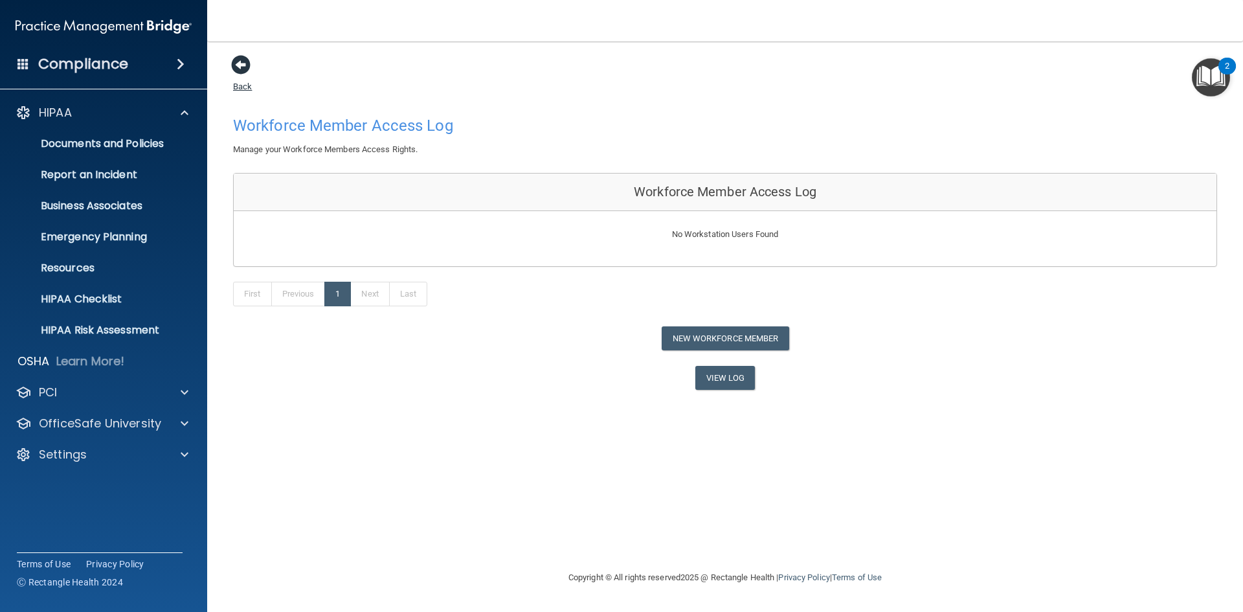
click at [241, 71] on span at bounding box center [240, 64] width 19 height 19
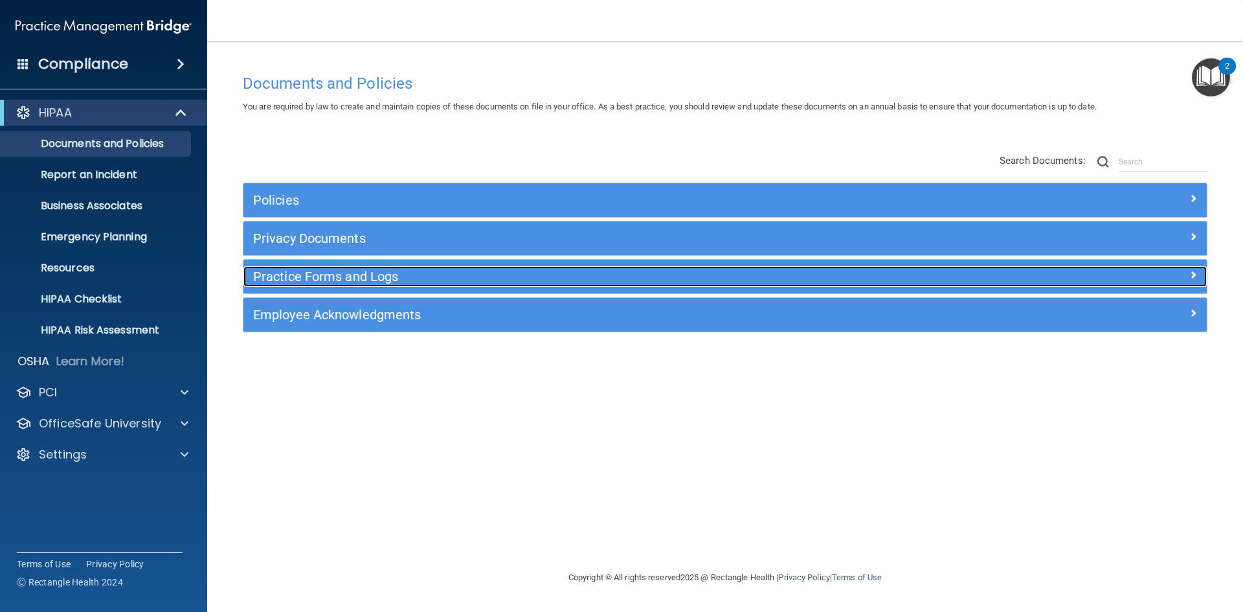
click at [313, 278] on h5 "Practice Forms and Logs" at bounding box center [604, 276] width 703 height 14
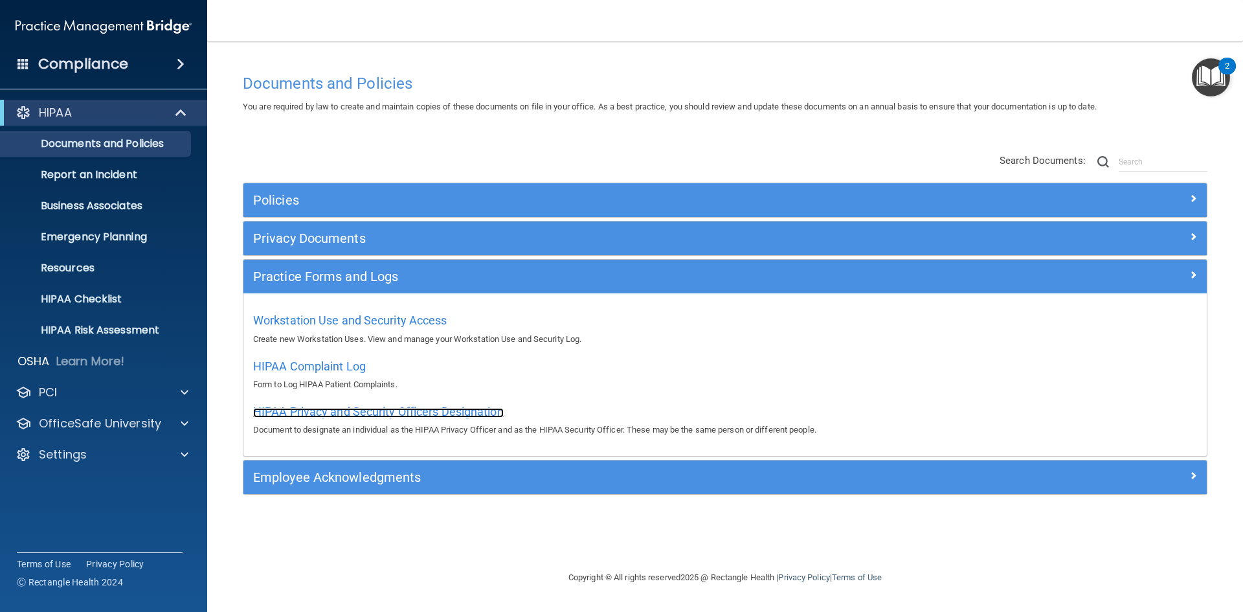
click at [390, 417] on span "HIPAA Privacy and Security Officers Designation" at bounding box center [378, 412] width 251 height 14
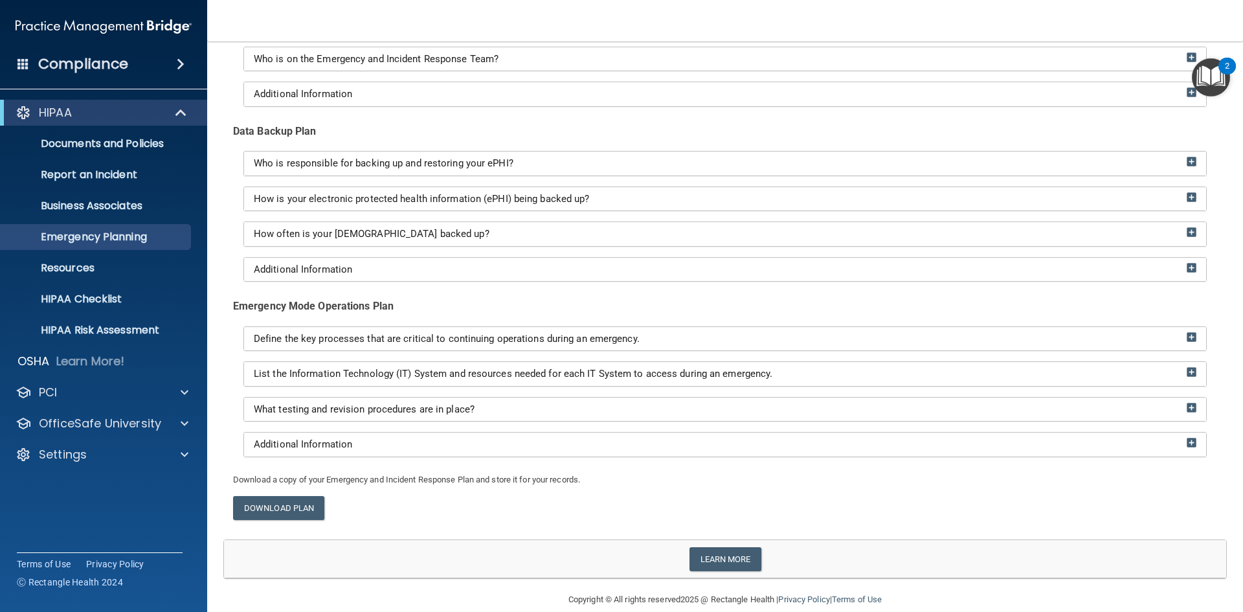
scroll to position [181, 0]
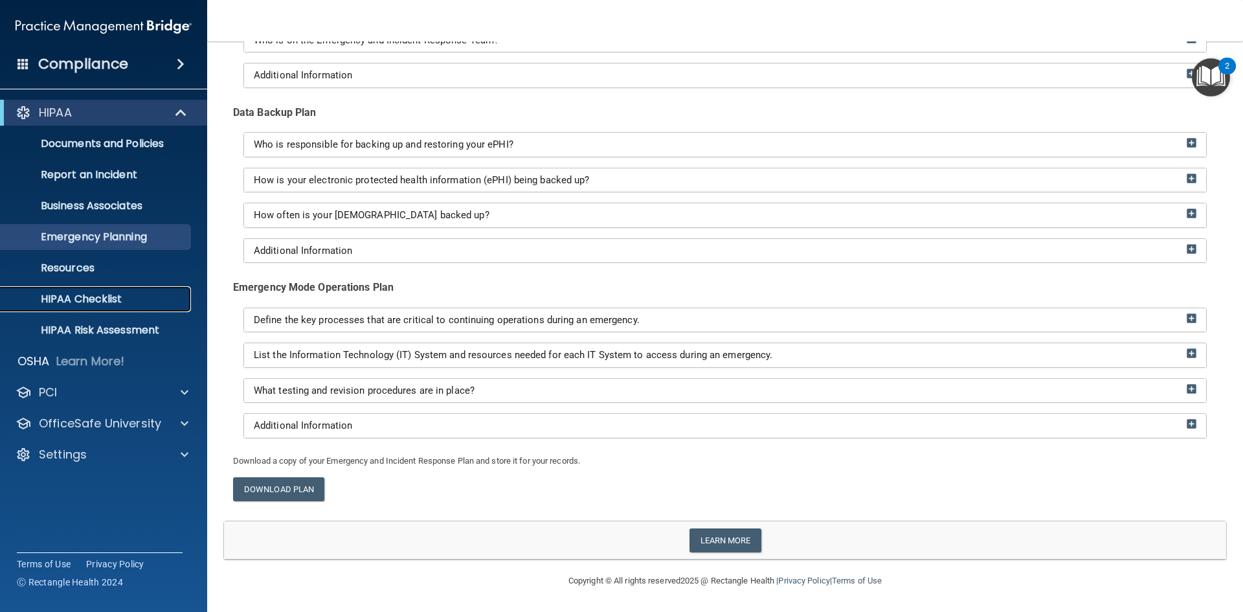
click at [79, 300] on p "HIPAA Checklist" at bounding box center [96, 299] width 177 height 13
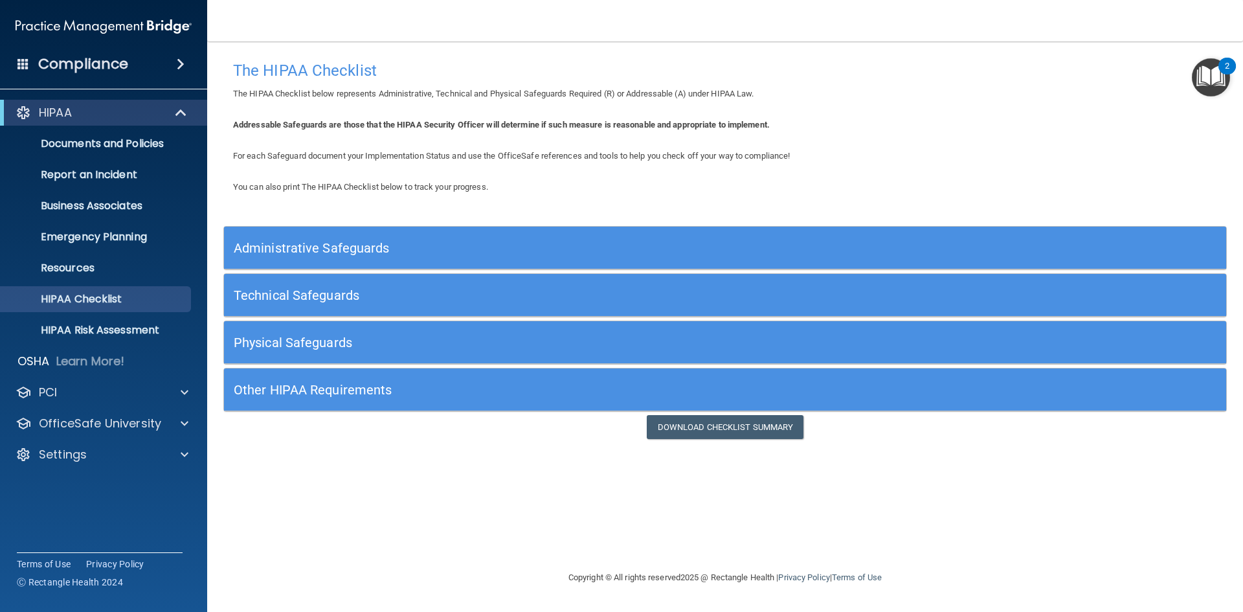
click at [348, 251] on h5 "Administrative Safeguards" at bounding box center [600, 248] width 732 height 14
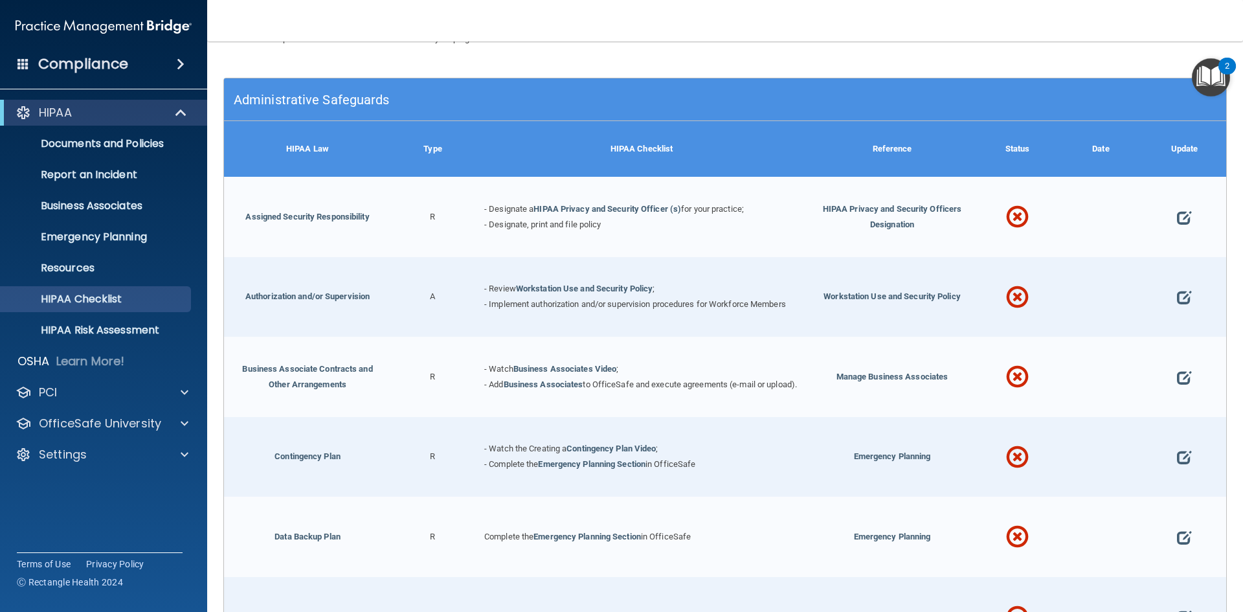
scroll to position [129, 0]
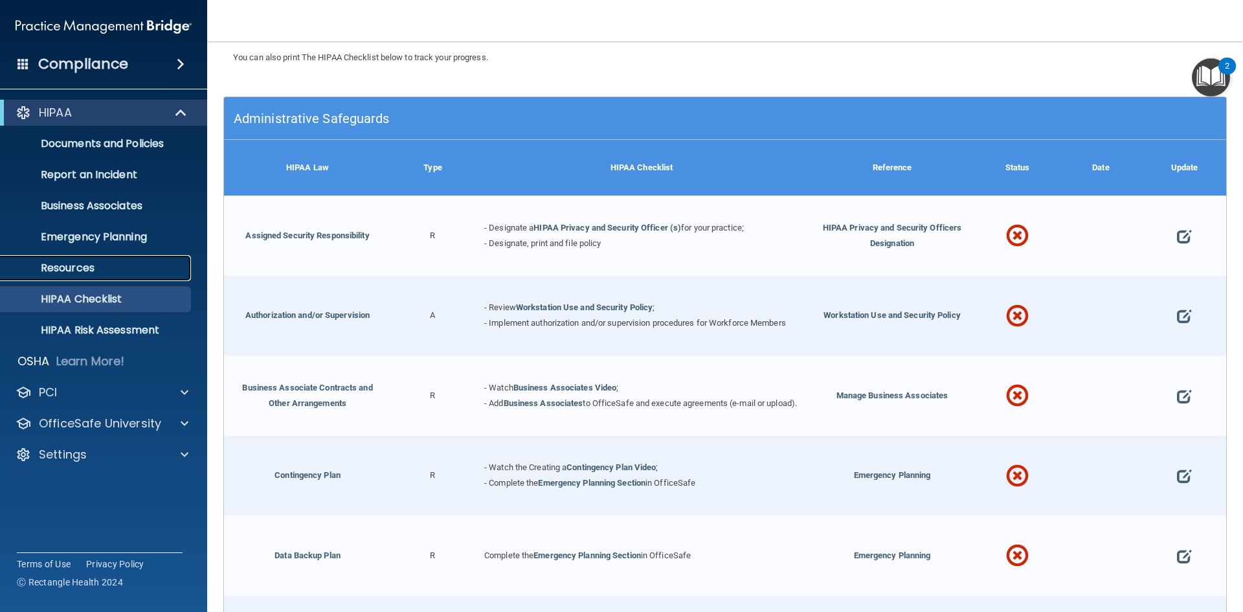
click at [85, 269] on p "Resources" at bounding box center [96, 268] width 177 height 13
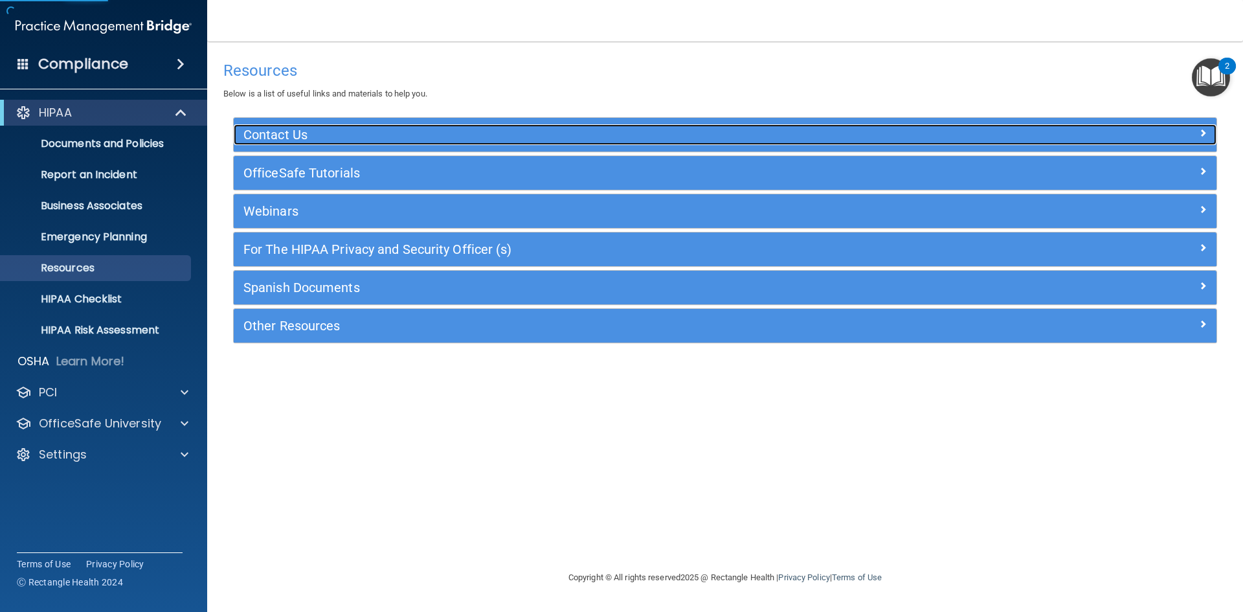
click at [319, 133] on h5 "Contact Us" at bounding box center [602, 135] width 718 height 14
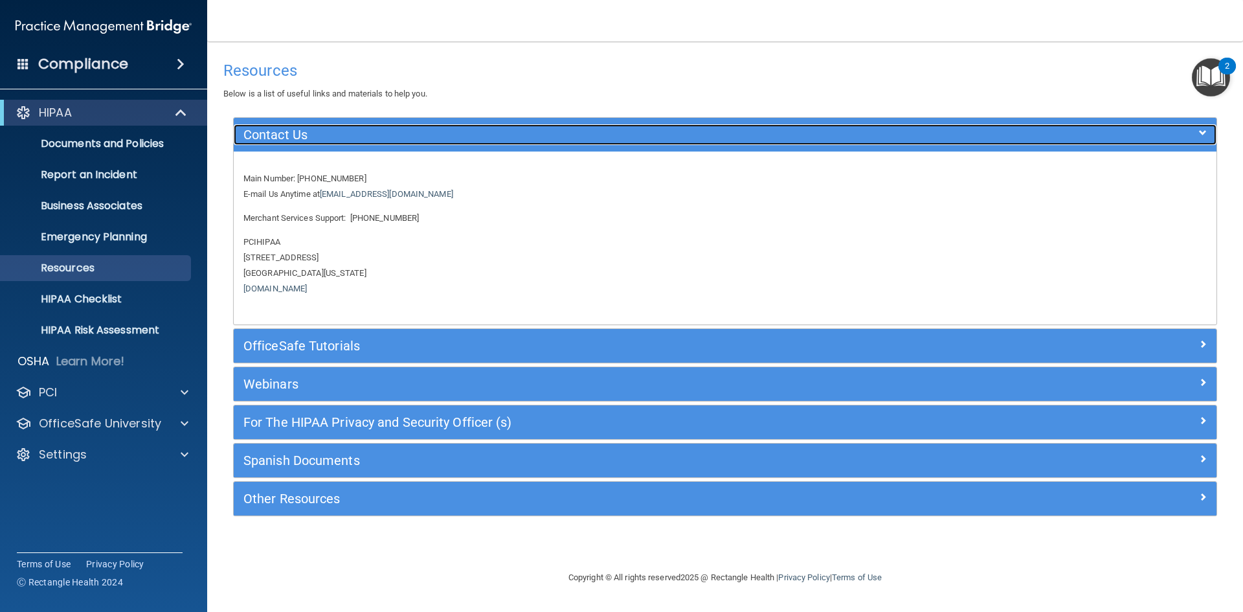
click at [319, 133] on h5 "Contact Us" at bounding box center [602, 135] width 718 height 14
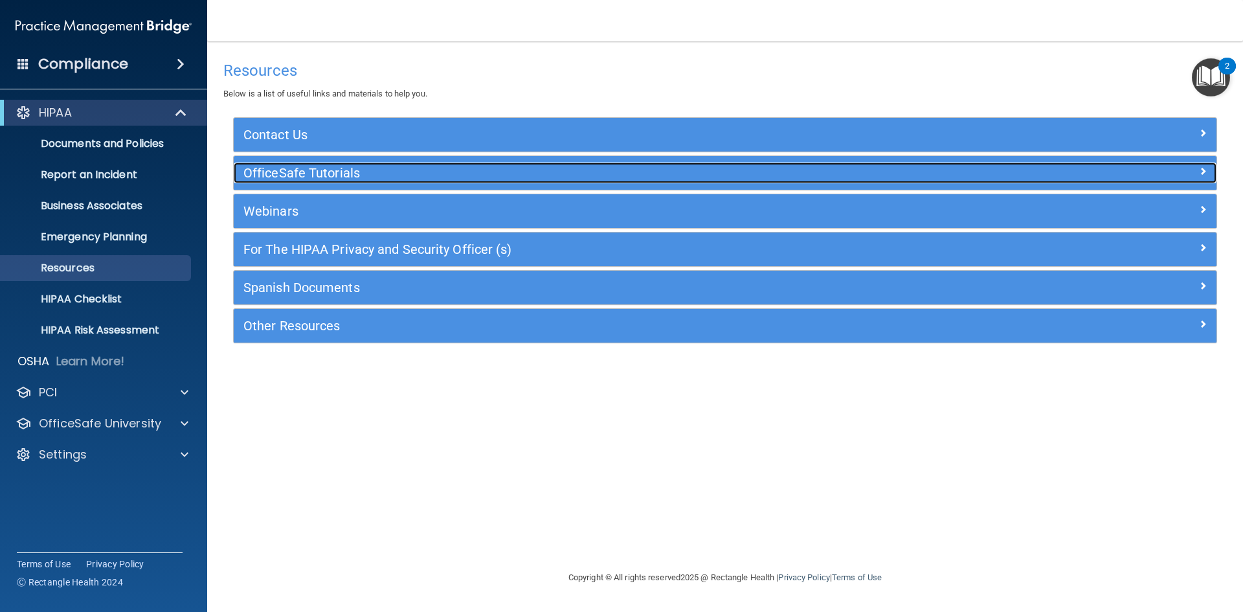
click at [296, 168] on h5 "OfficeSafe Tutorials" at bounding box center [602, 173] width 718 height 14
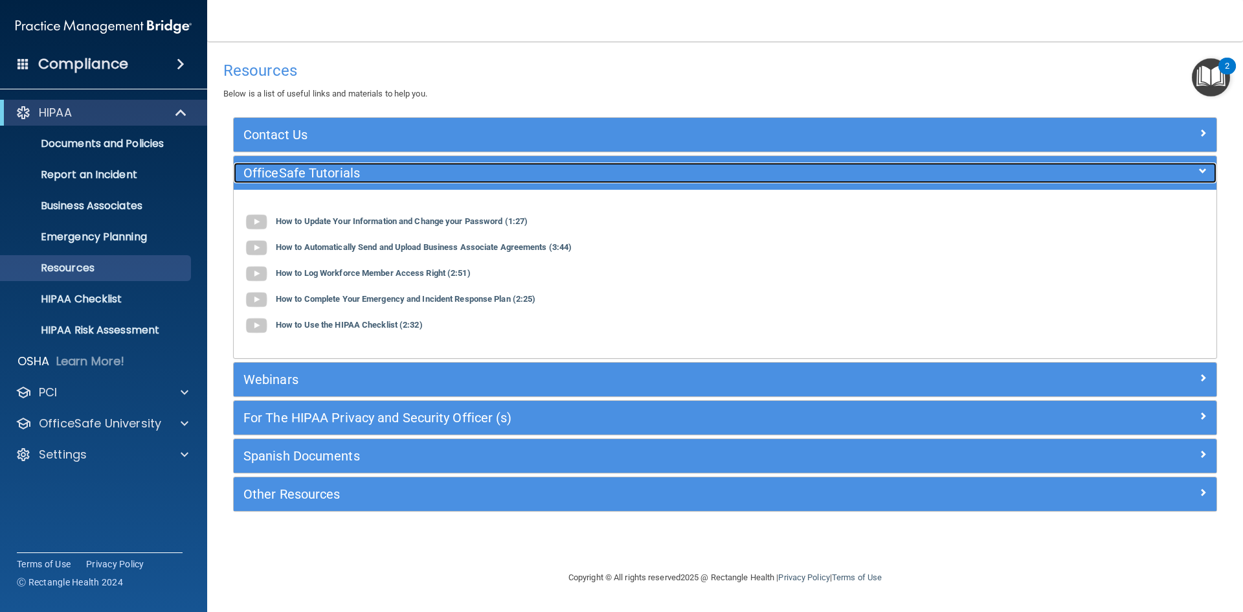
click at [334, 173] on h5 "OfficeSafe Tutorials" at bounding box center [602, 173] width 718 height 14
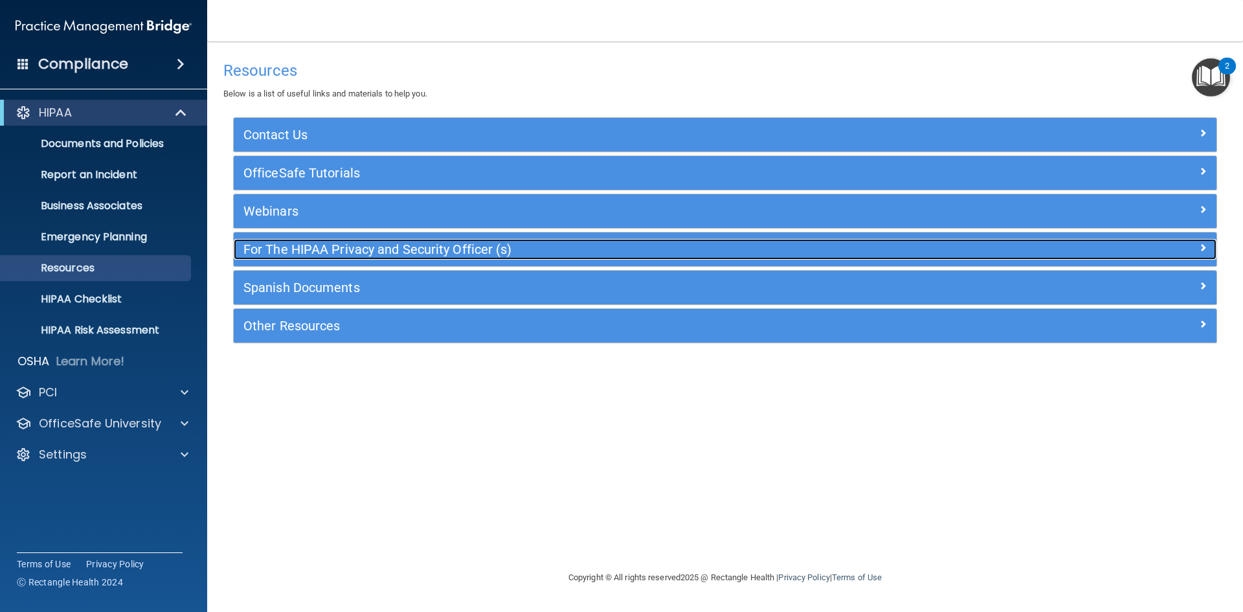
click at [309, 256] on h5 "For The HIPAA Privacy and Security Officer (s)" at bounding box center [602, 249] width 718 height 14
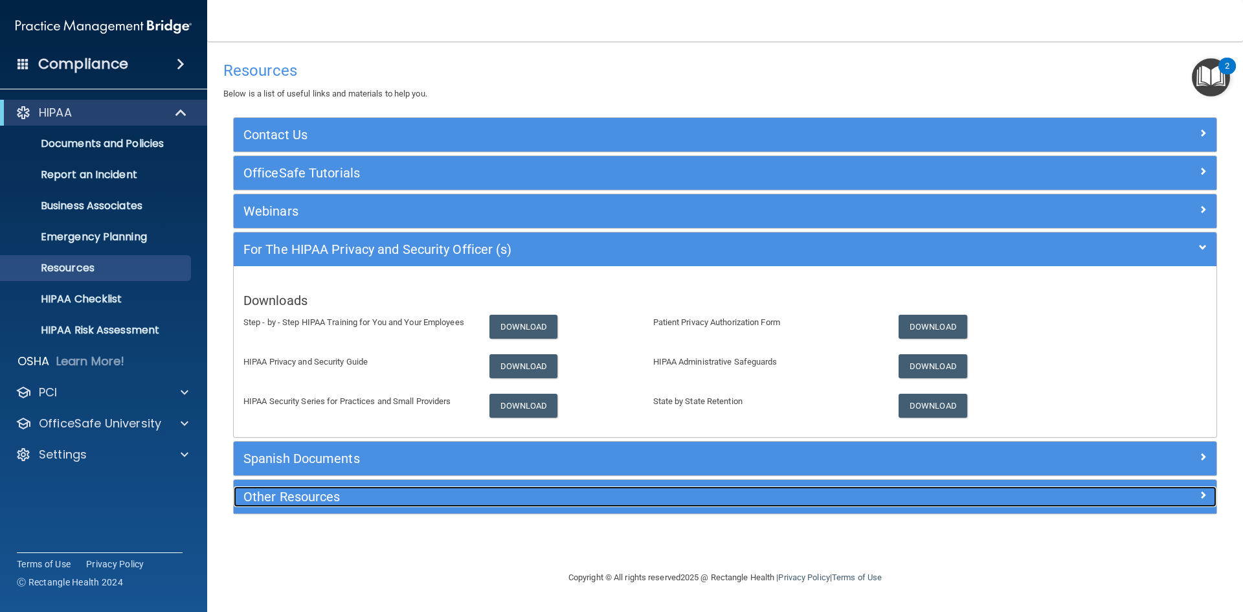
click at [383, 498] on h5 "Other Resources" at bounding box center [602, 497] width 718 height 14
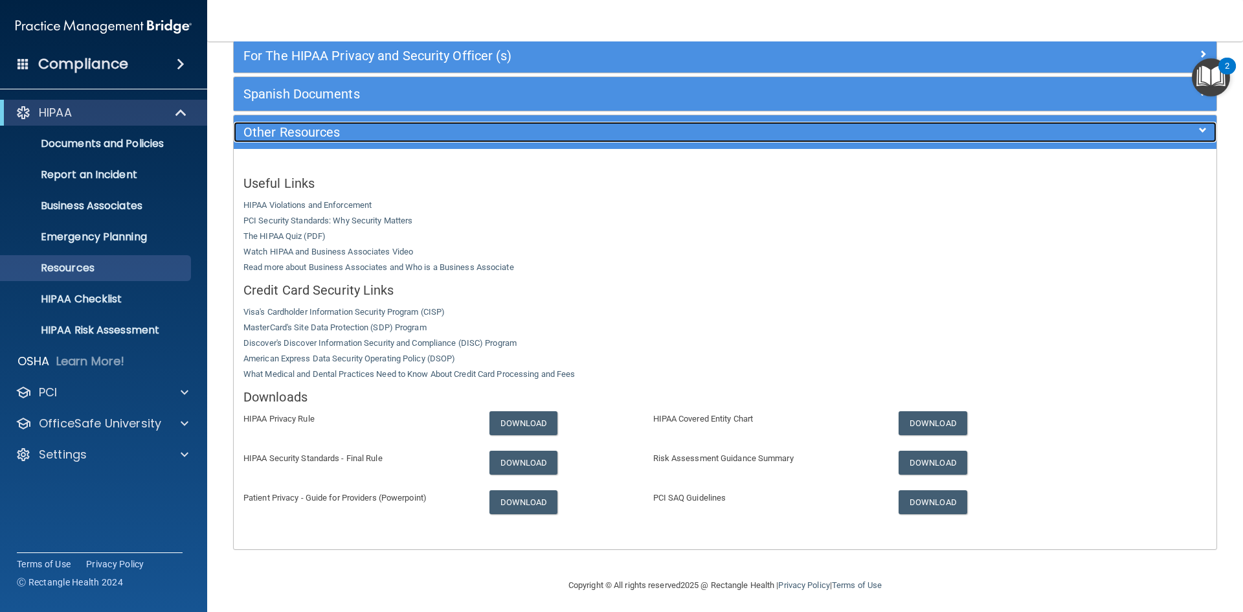
scroll to position [194, 0]
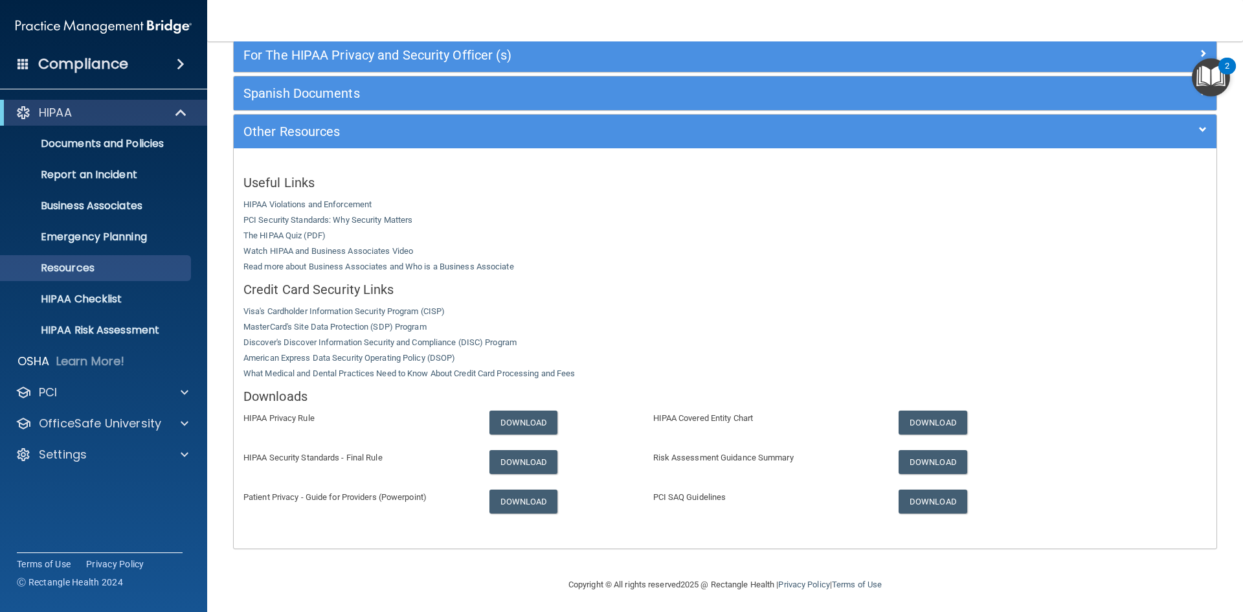
click at [1219, 80] on img "Open Resource Center, 2 new notifications" at bounding box center [1211, 77] width 38 height 38
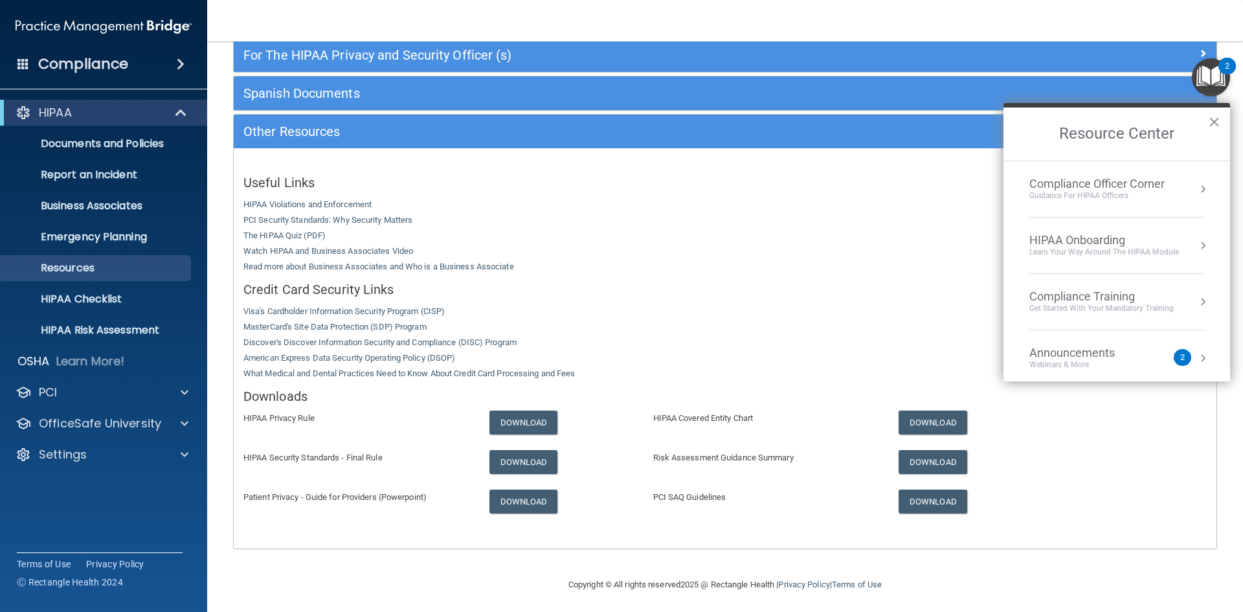
click at [1217, 124] on button "×" at bounding box center [1214, 121] width 12 height 21
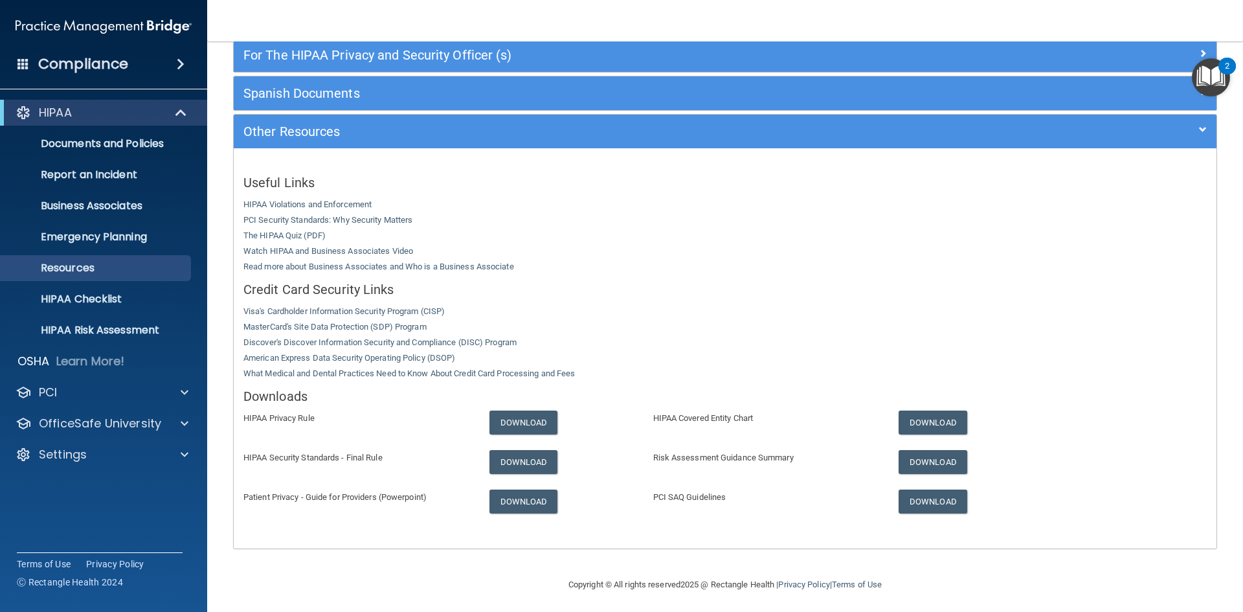
click at [27, 58] on span at bounding box center [23, 64] width 12 height 12
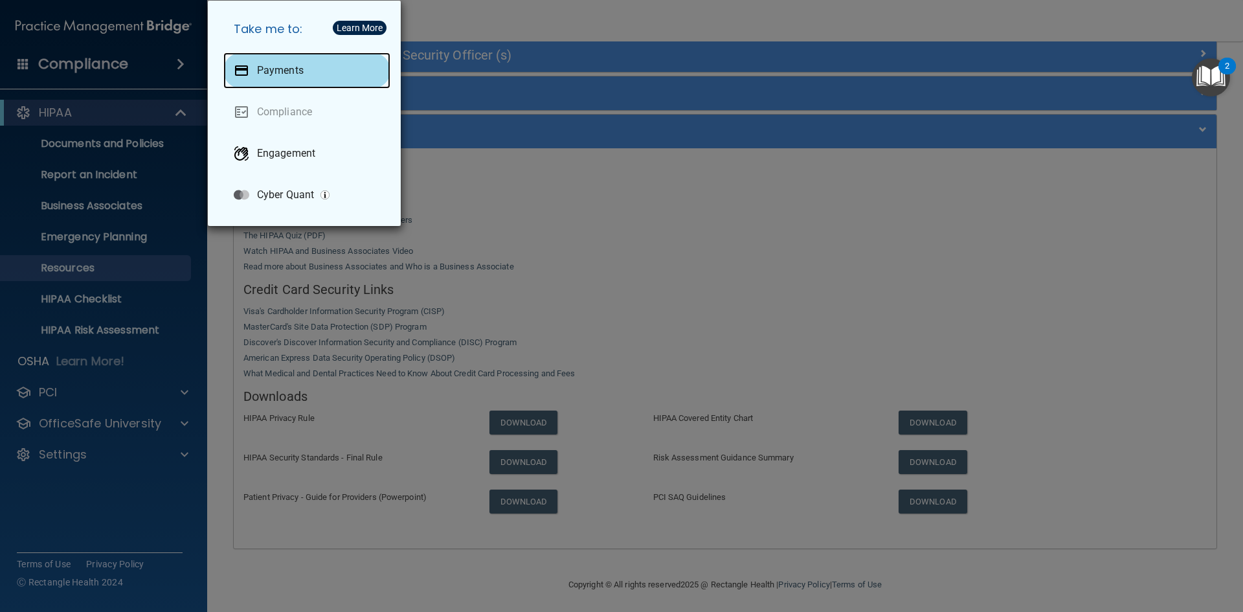
click at [287, 68] on p "Payments" at bounding box center [280, 70] width 47 height 13
click at [675, 194] on div "Take me to: Payments Compliance Engagement Cyber Quant" at bounding box center [621, 306] width 1243 height 612
